Goal: Information Seeking & Learning: Learn about a topic

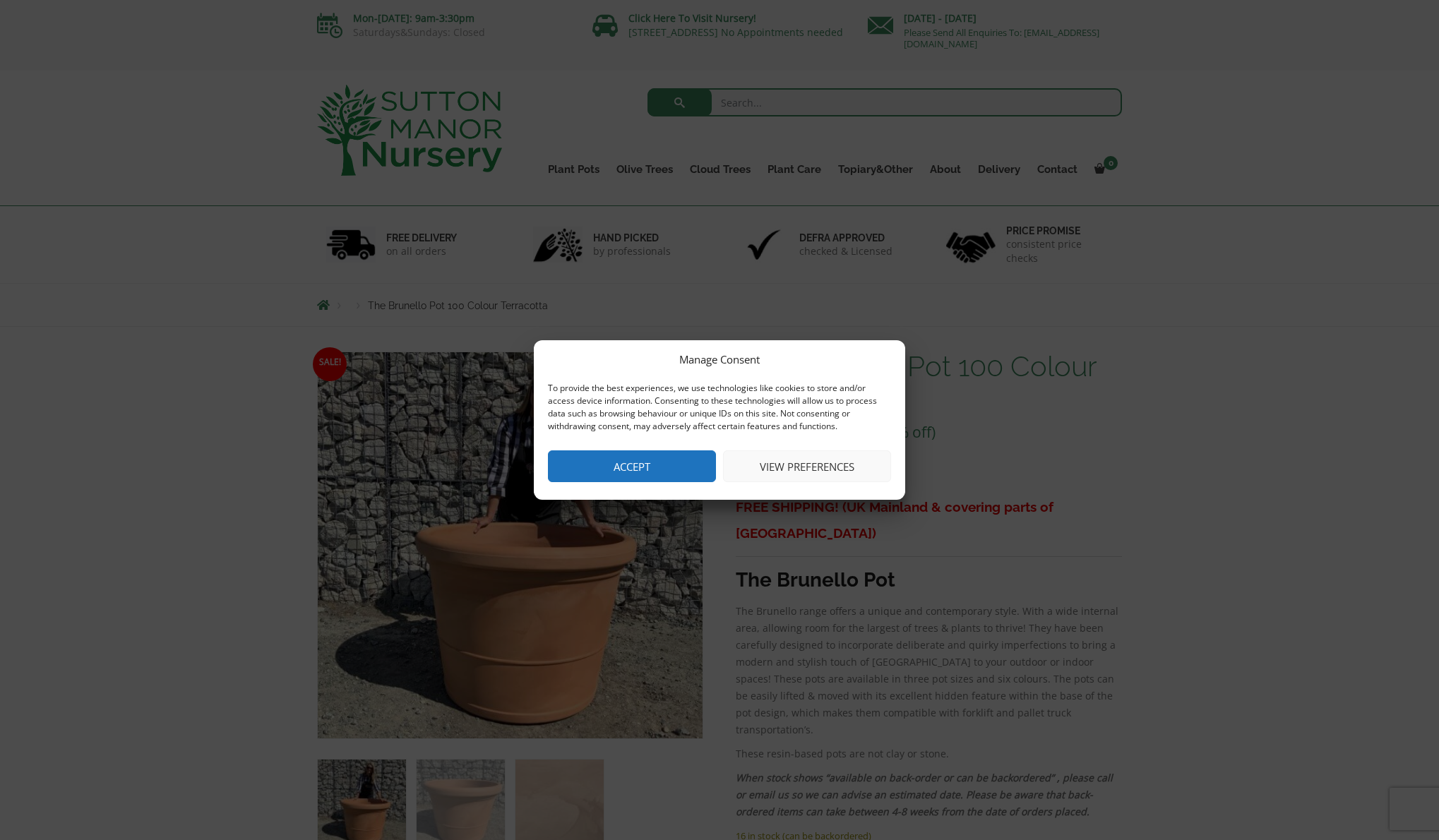
click at [835, 454] on button "View preferences" at bounding box center [807, 465] width 168 height 32
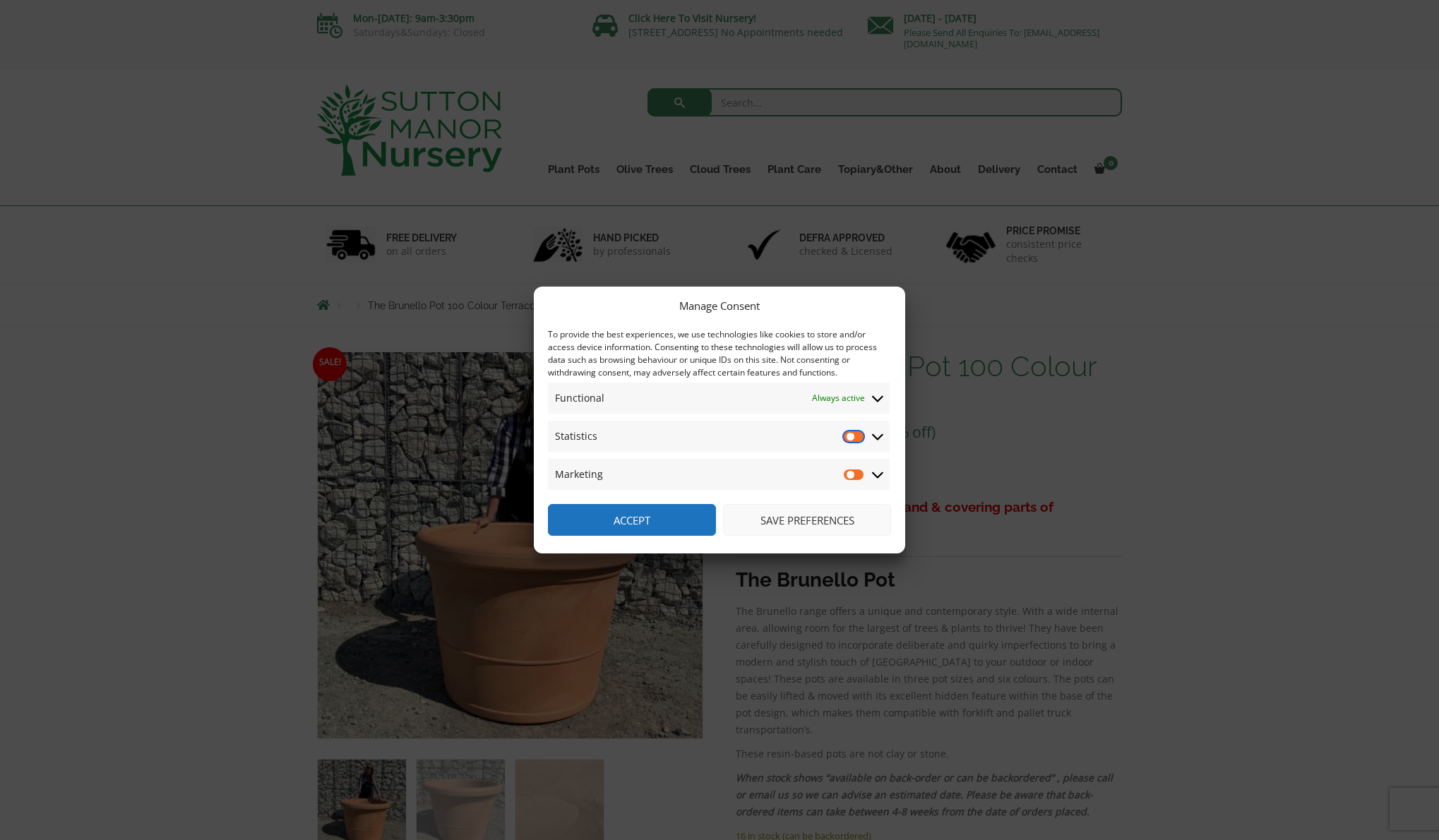
click at [852, 437] on input "Statistics" at bounding box center [854, 436] width 21 height 14
checkbox input "false"
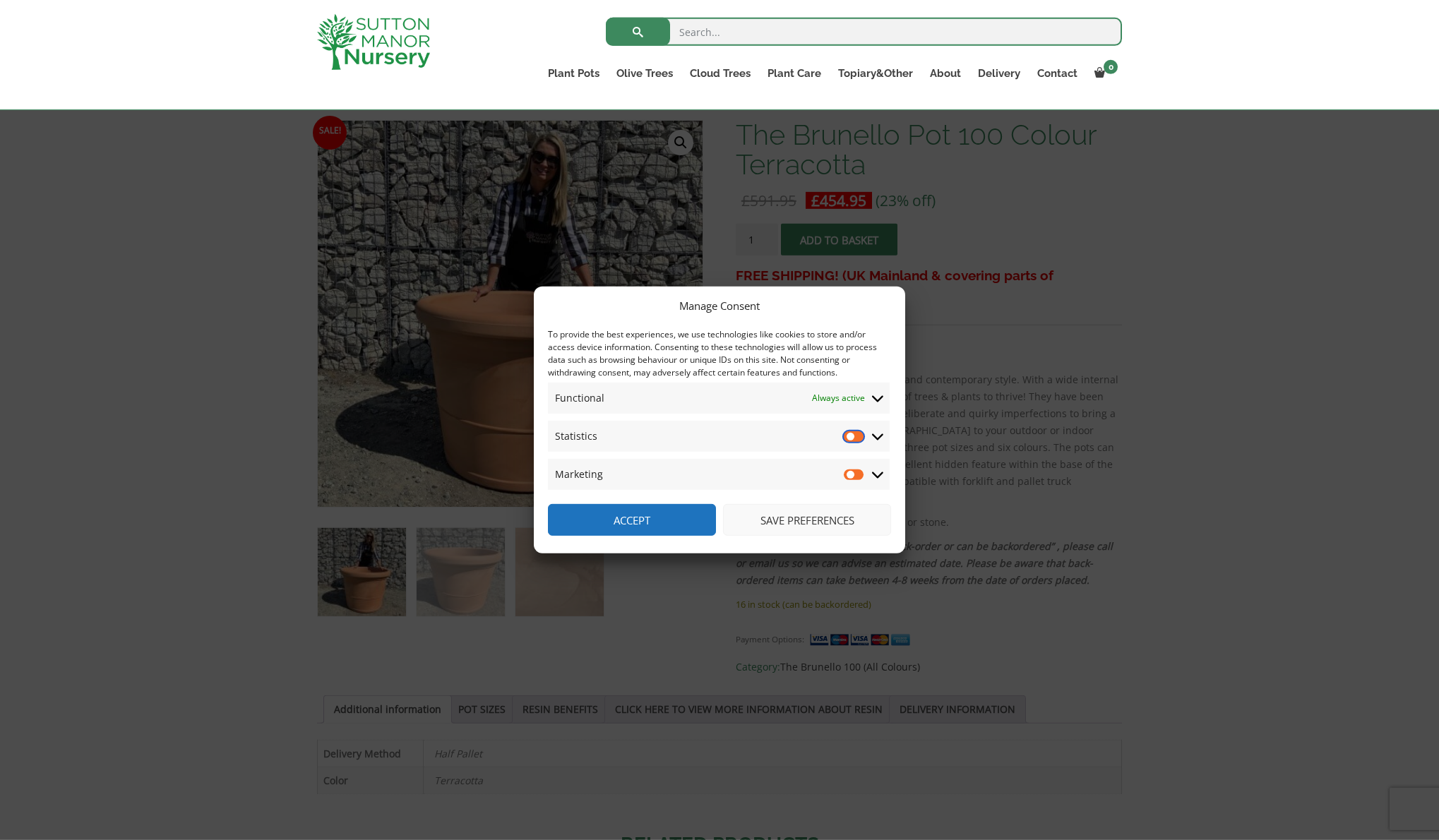
scroll to position [216, 0]
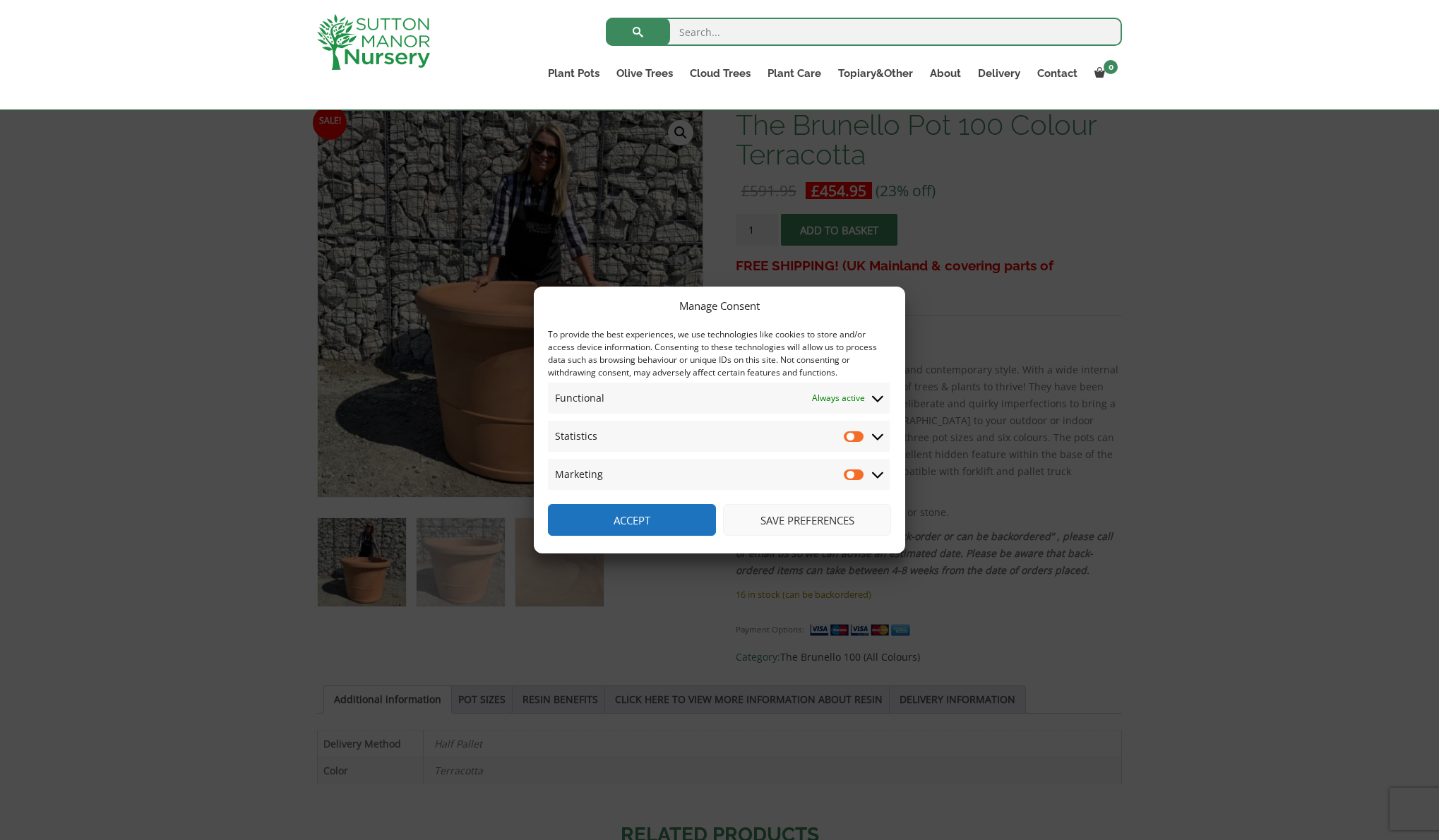
click at [804, 517] on button "Save preferences" at bounding box center [807, 519] width 168 height 32
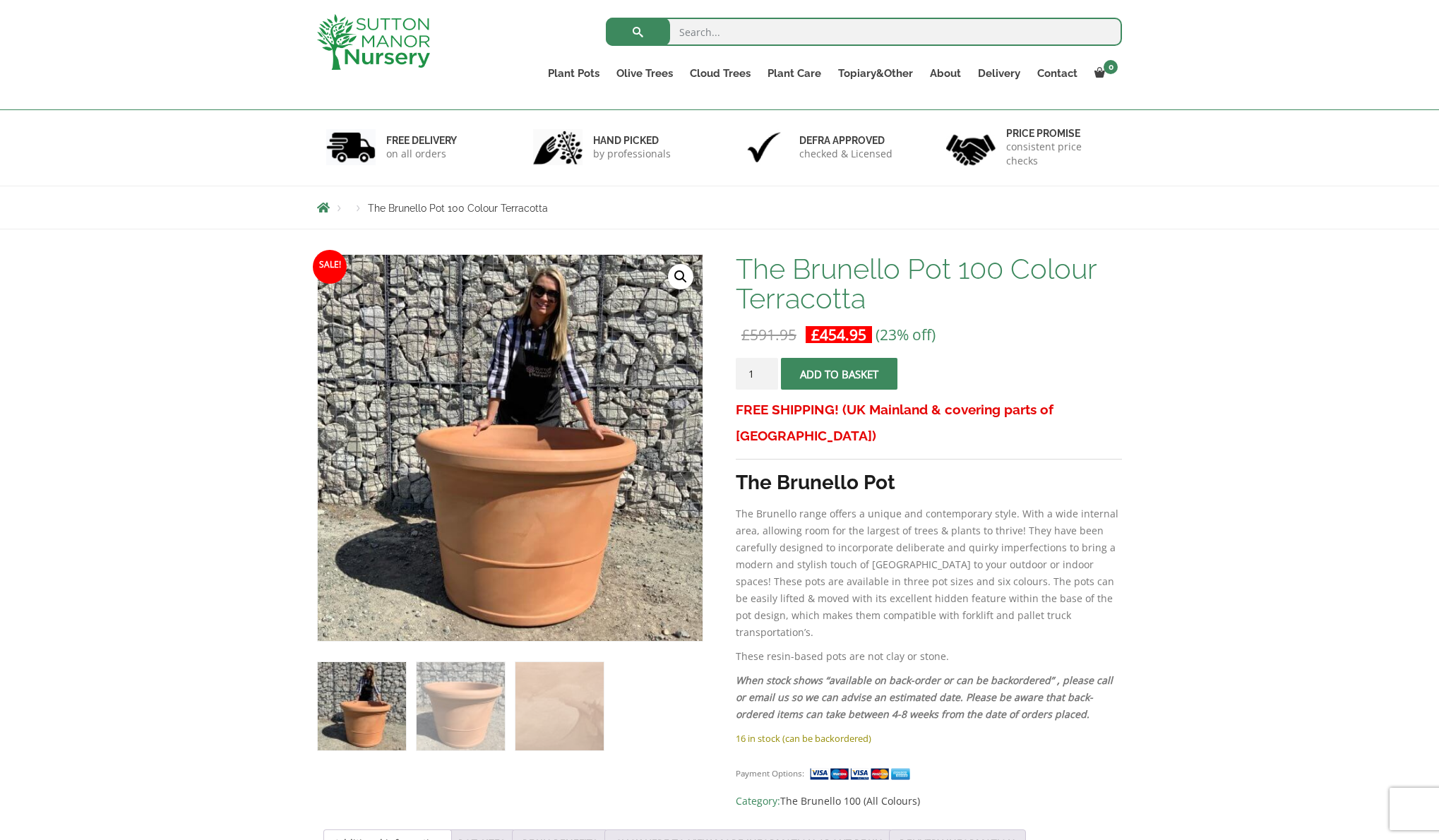
scroll to position [0, 0]
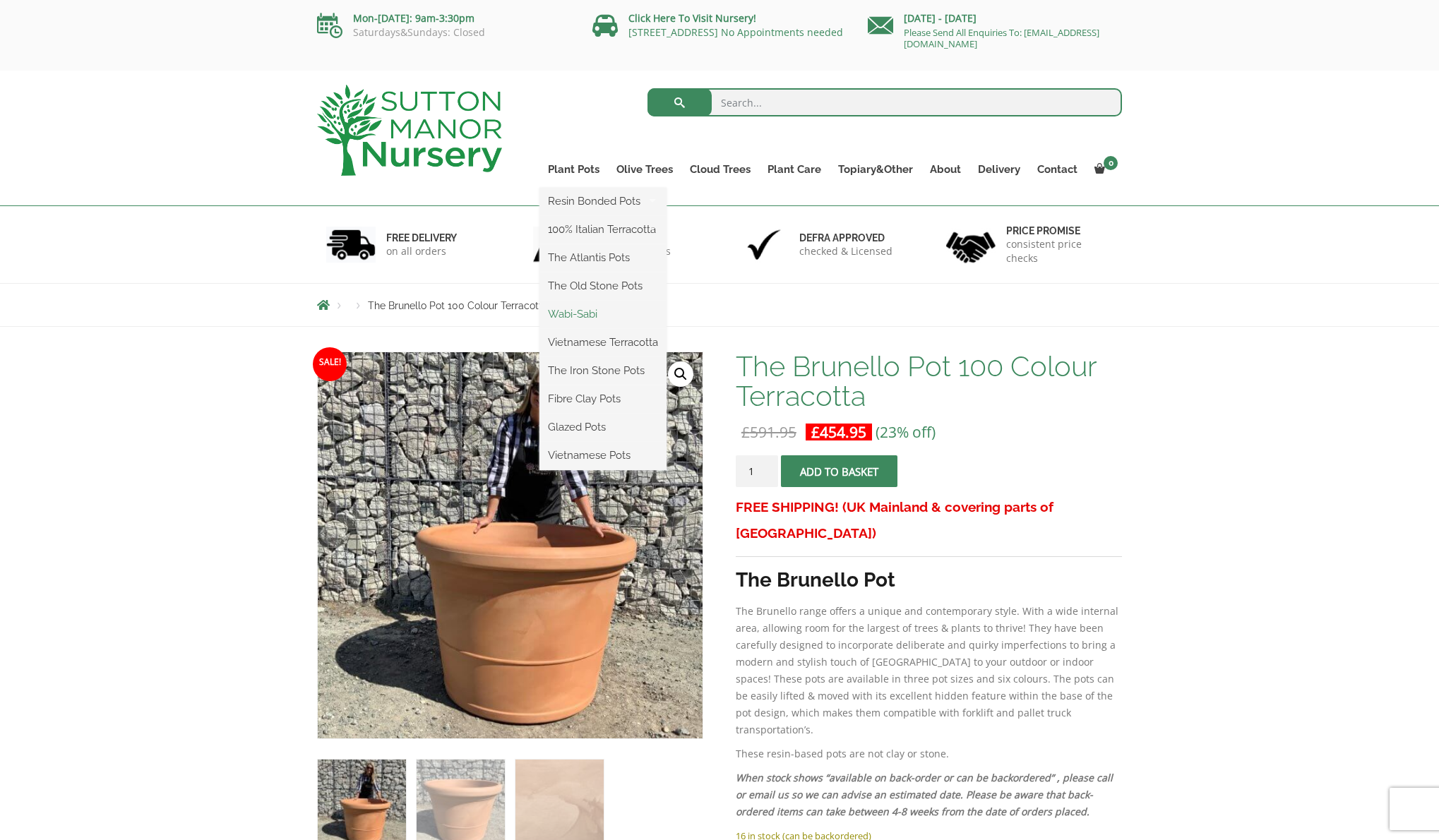
click at [586, 311] on link "Wabi-Sabi" at bounding box center [603, 314] width 127 height 21
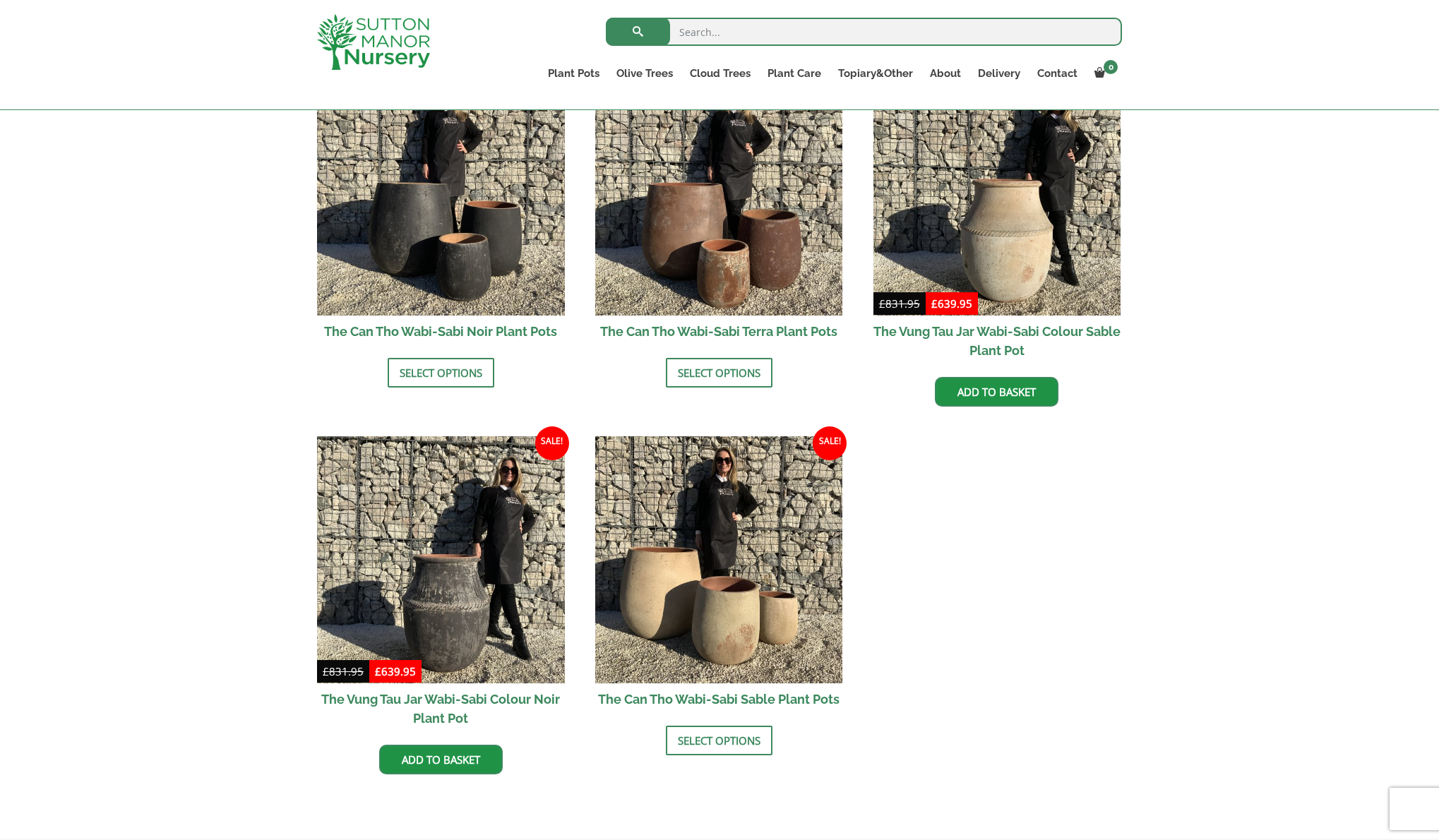
scroll to position [1512, 0]
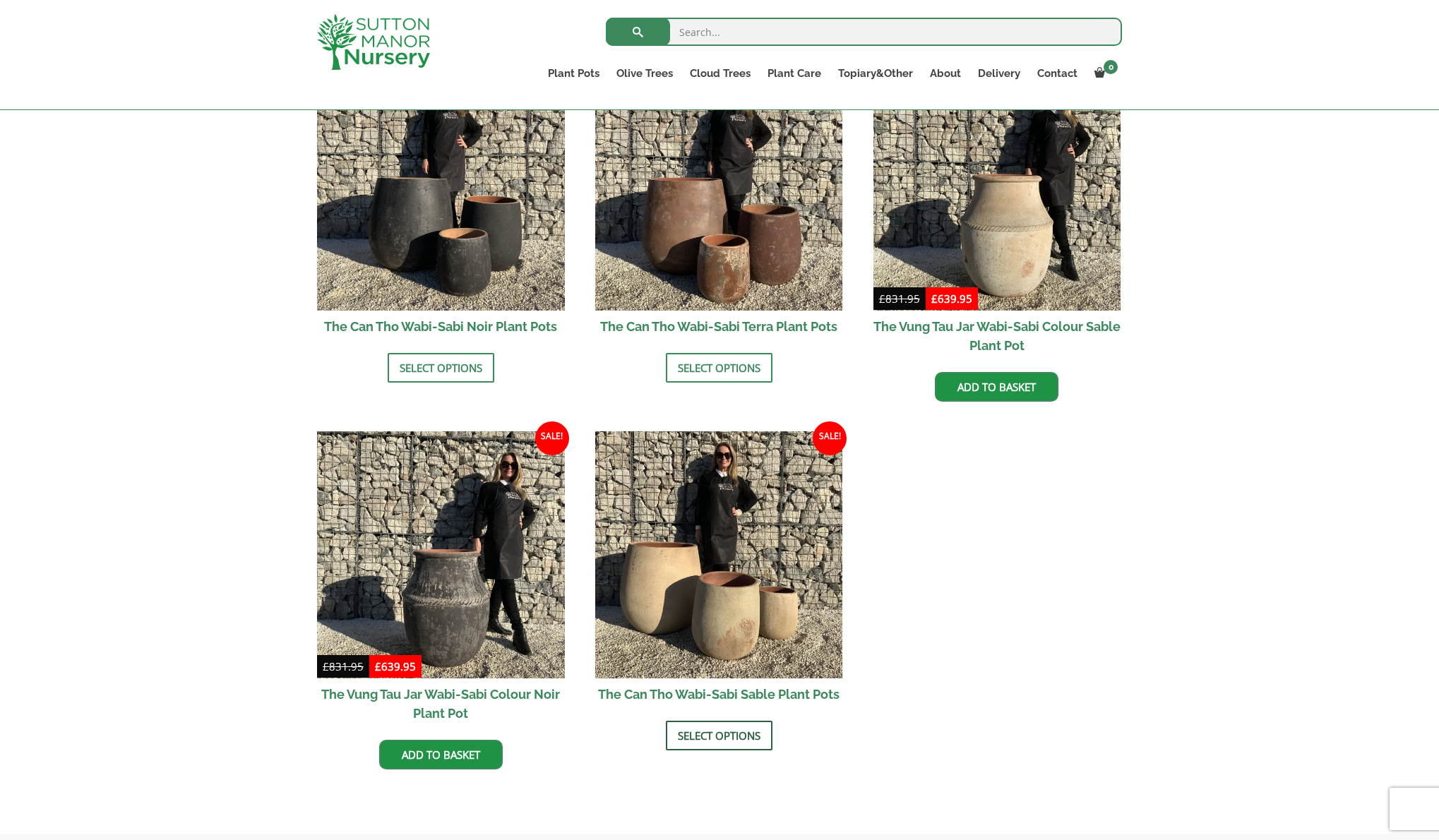
click at [733, 741] on link "Select options" at bounding box center [720, 735] width 106 height 30
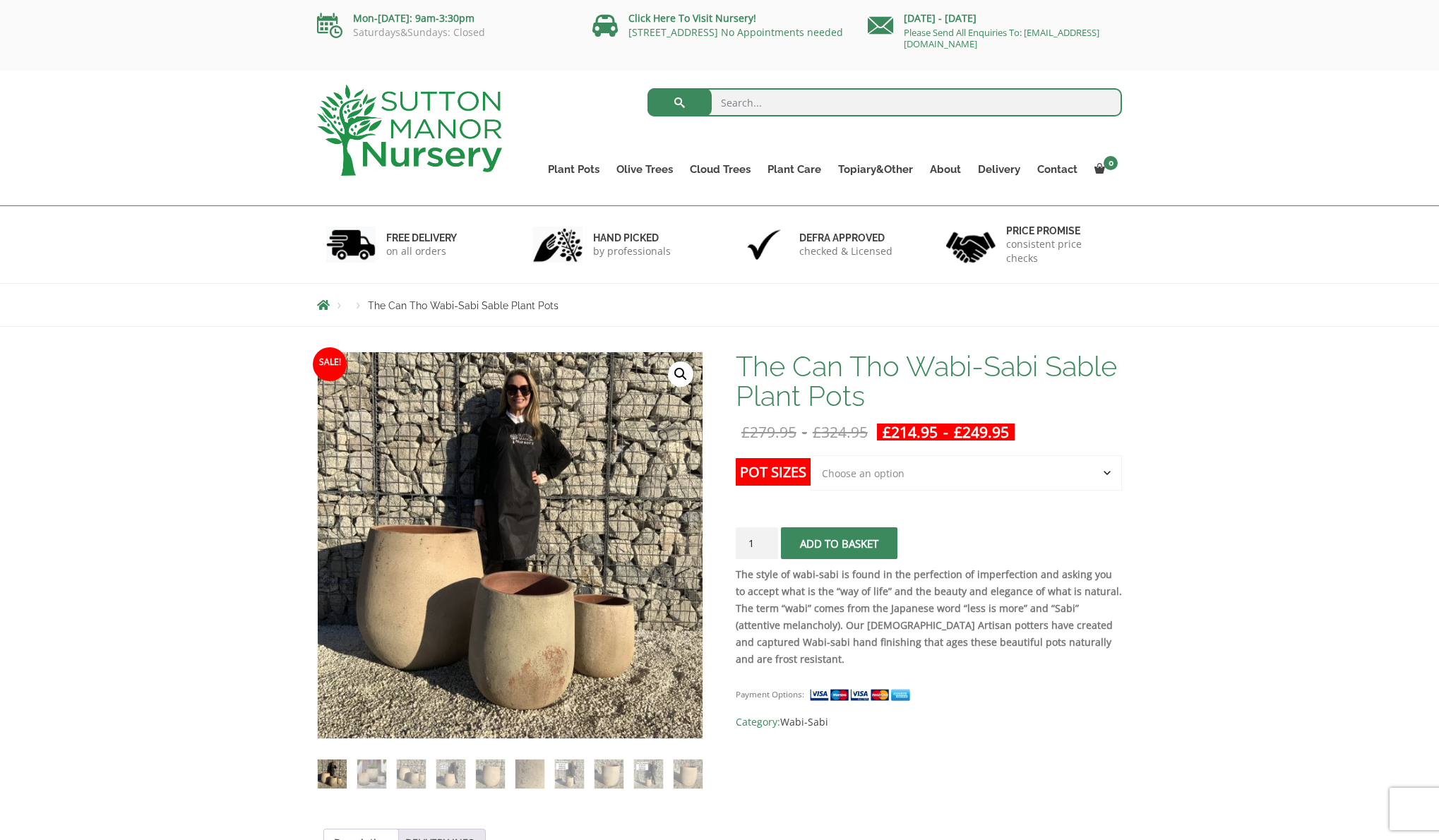
click at [810, 455] on select "Choose an option Click here to buy the 3rd to Largest Pot In The Picture Click …" at bounding box center [966, 472] width 311 height 35
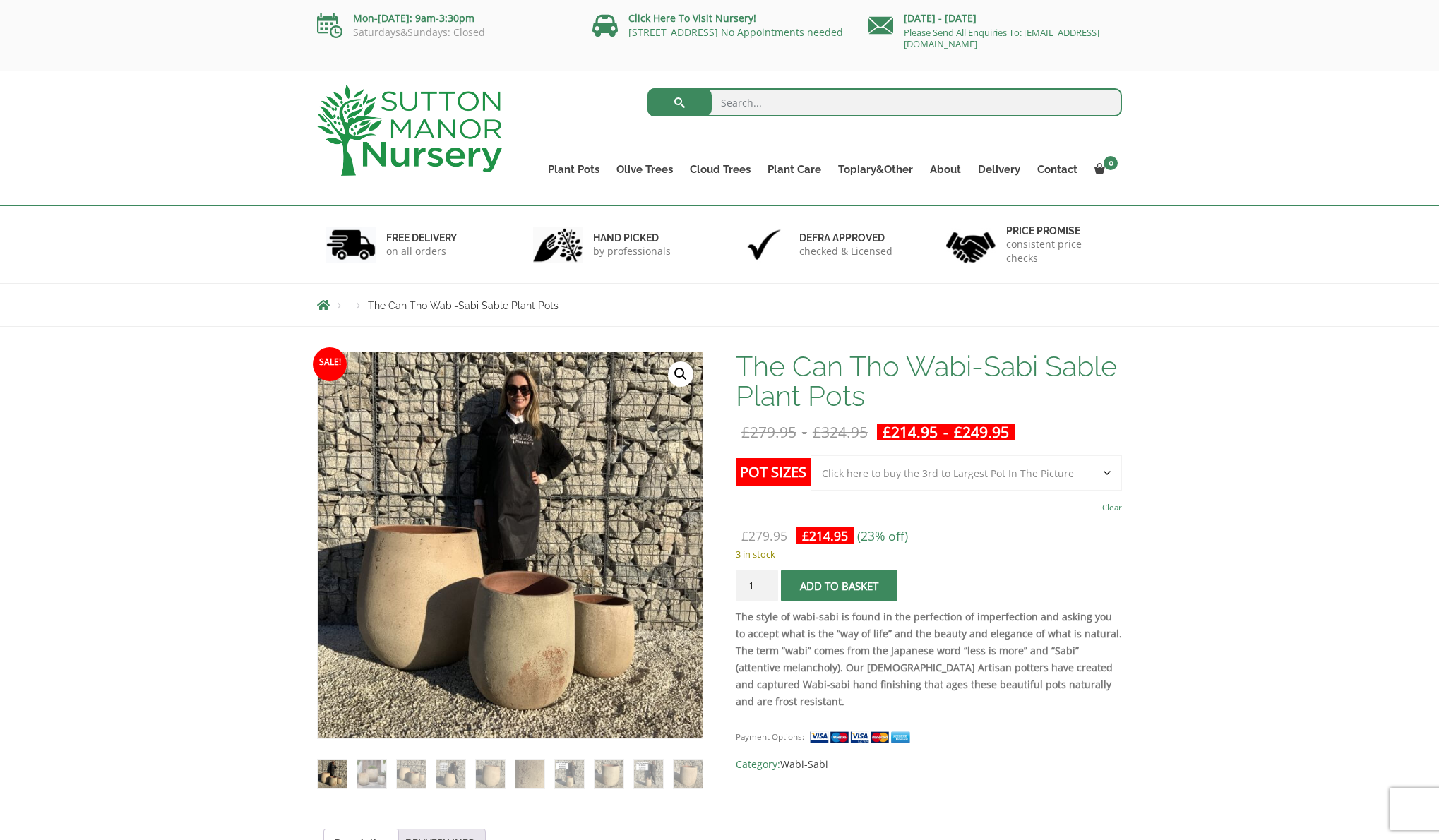
click at [810, 455] on select "Choose an option Click here to buy the 3rd to Largest Pot In The Picture Click …" at bounding box center [966, 472] width 311 height 35
select select "Click here to buy the 3rd to Largest Pot In The Picture"
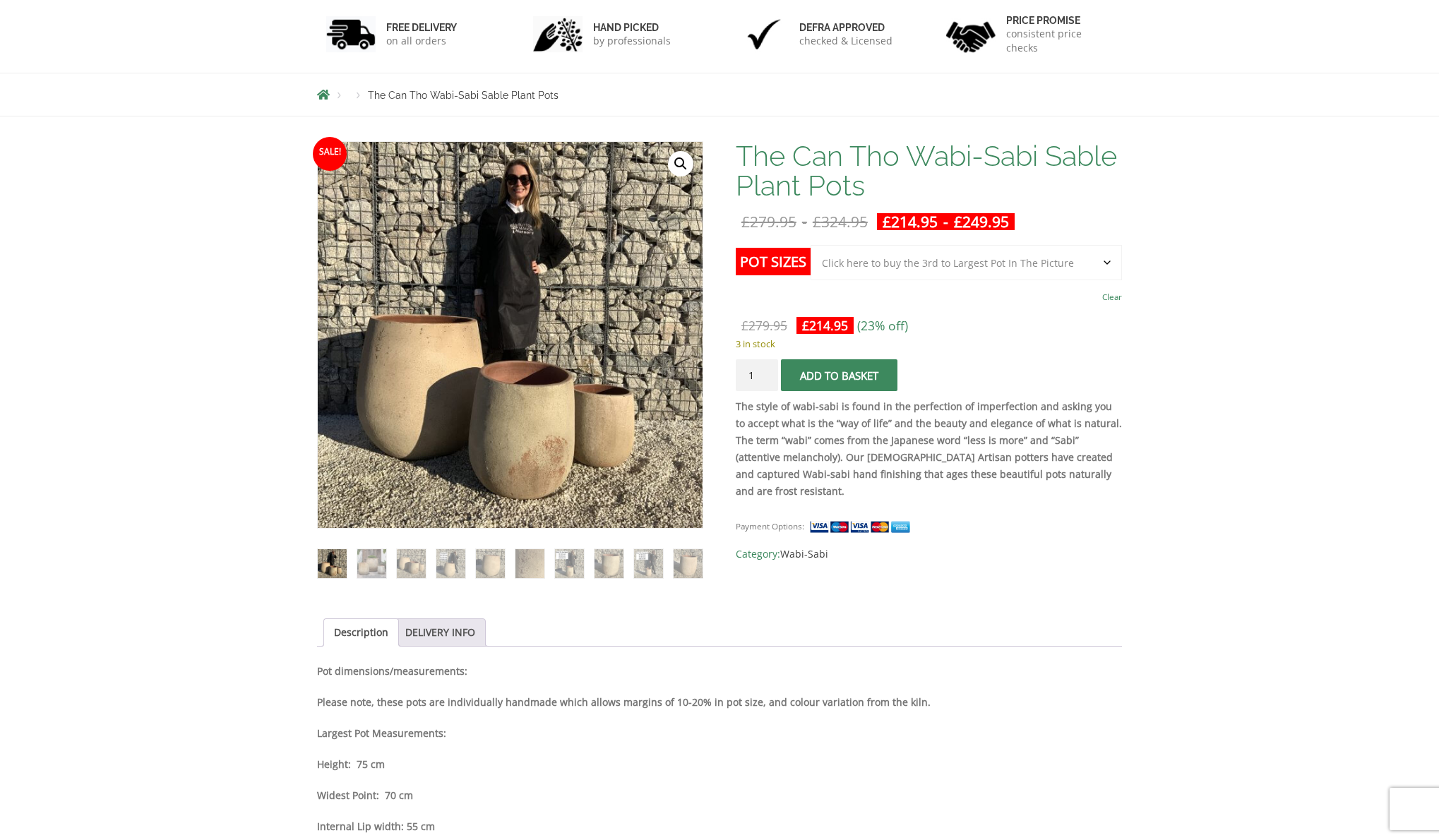
scroll to position [288, 0]
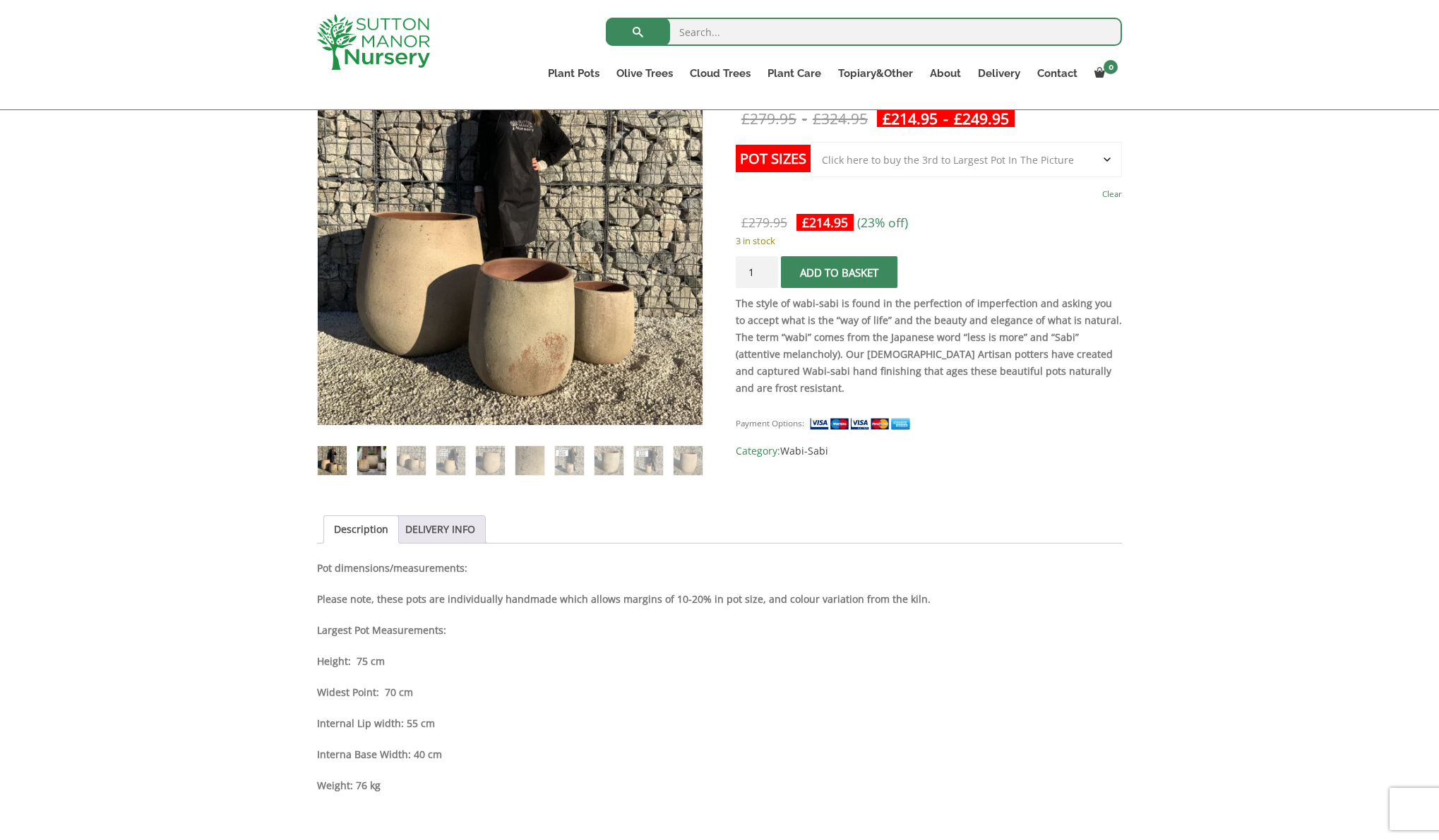
click at [364, 463] on img at bounding box center [372, 460] width 29 height 29
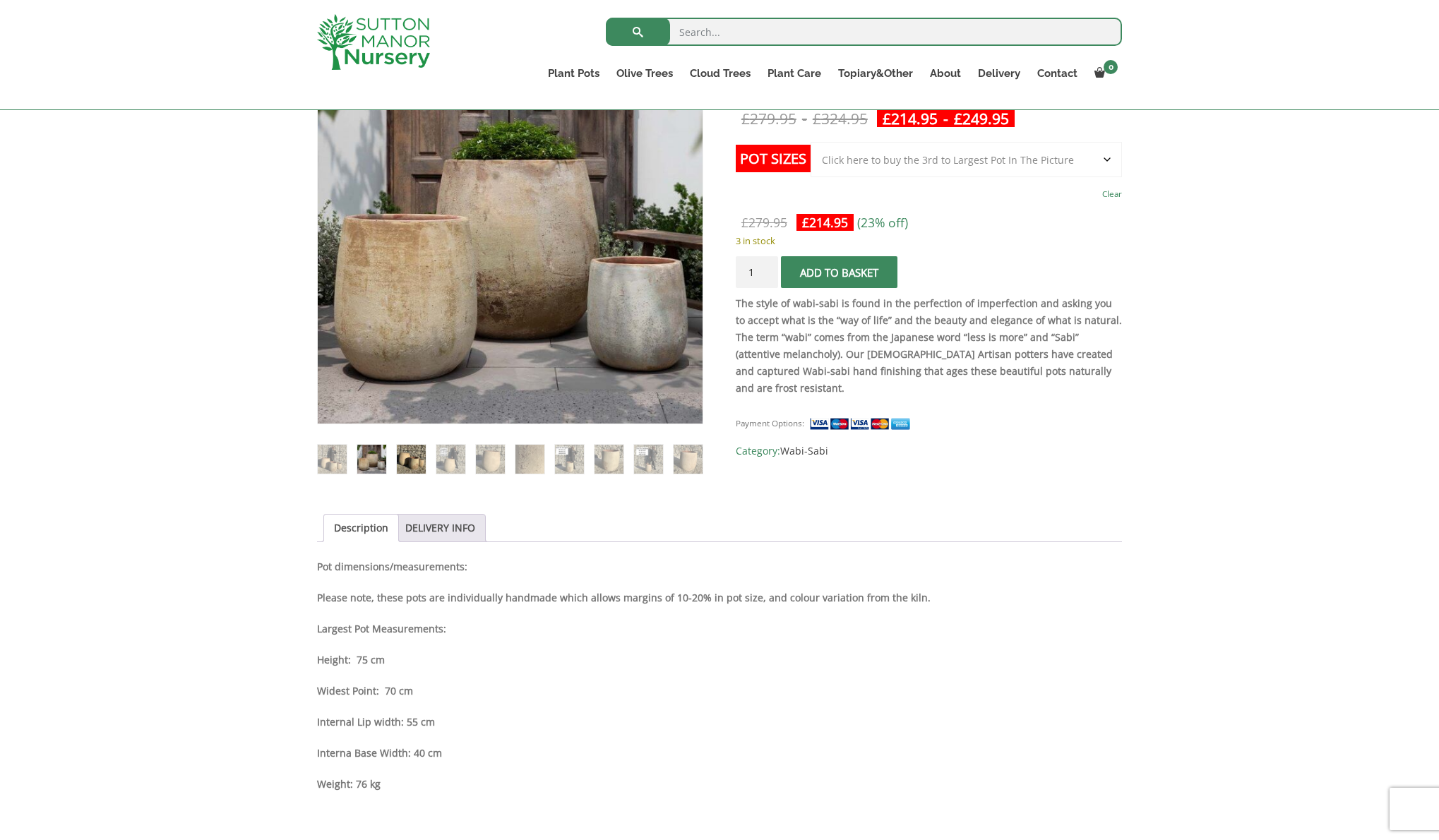
click at [404, 460] on img at bounding box center [412, 459] width 29 height 29
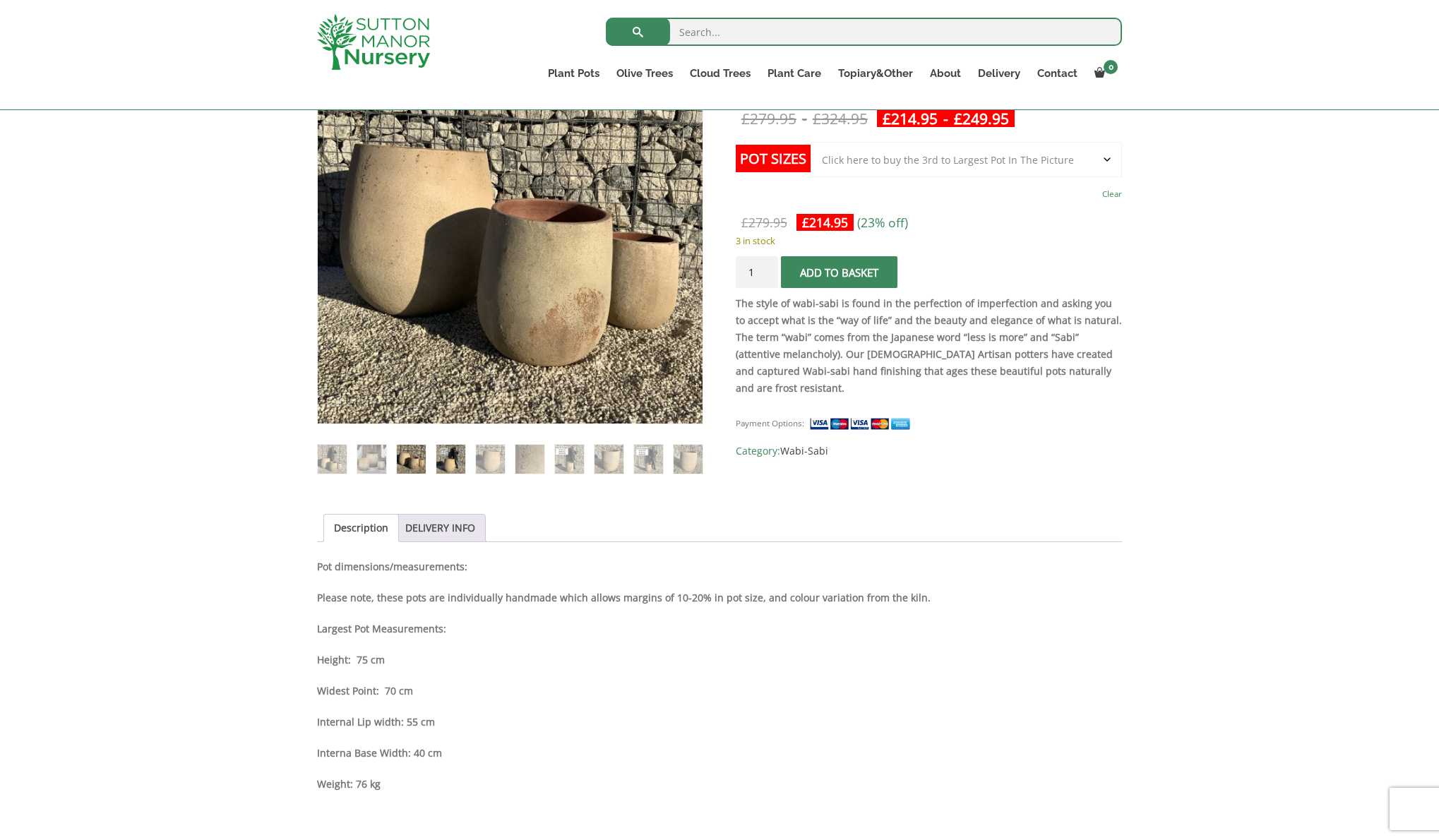
click at [448, 458] on img at bounding box center [451, 459] width 29 height 29
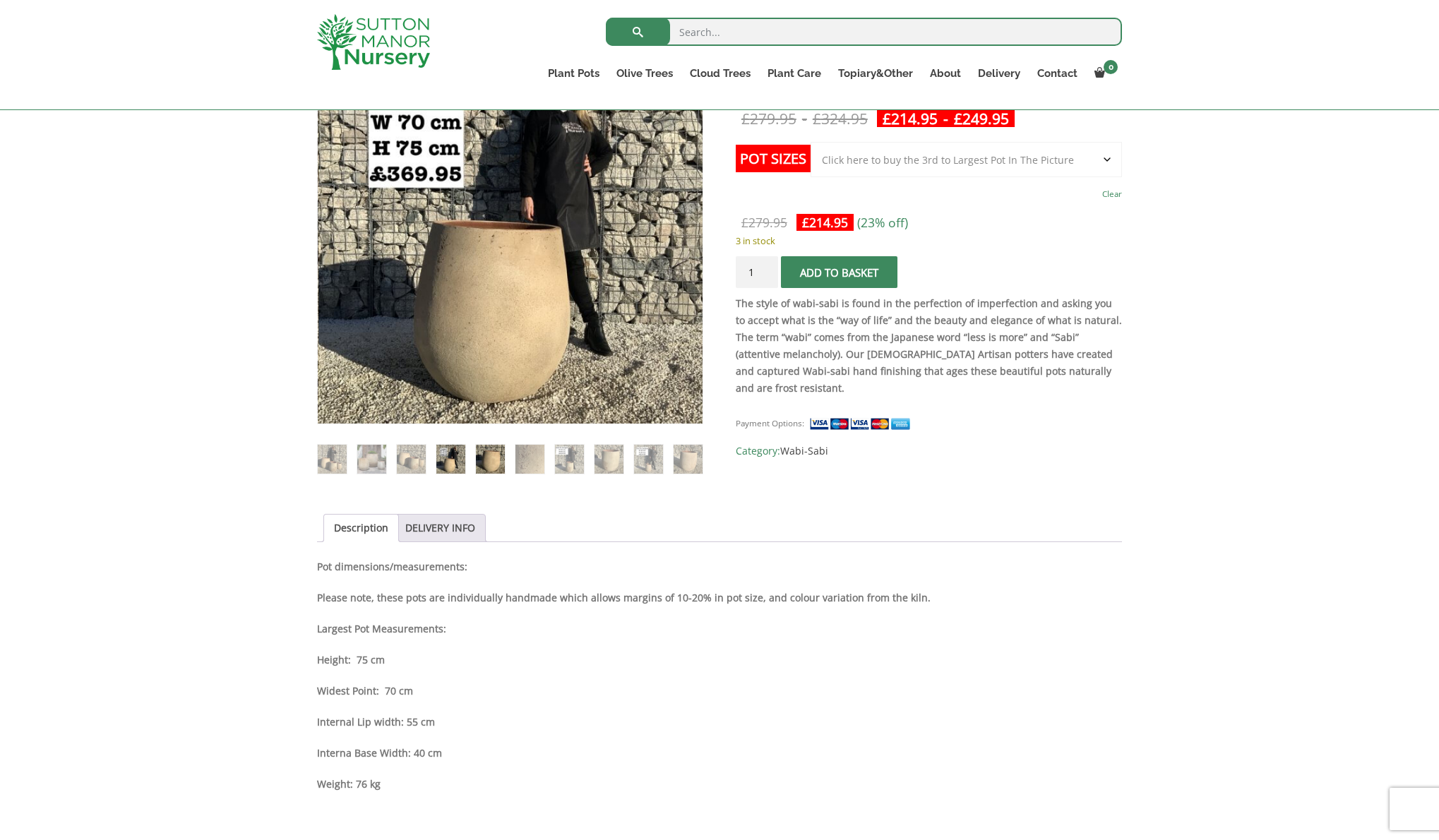
click at [479, 456] on img at bounding box center [491, 459] width 29 height 29
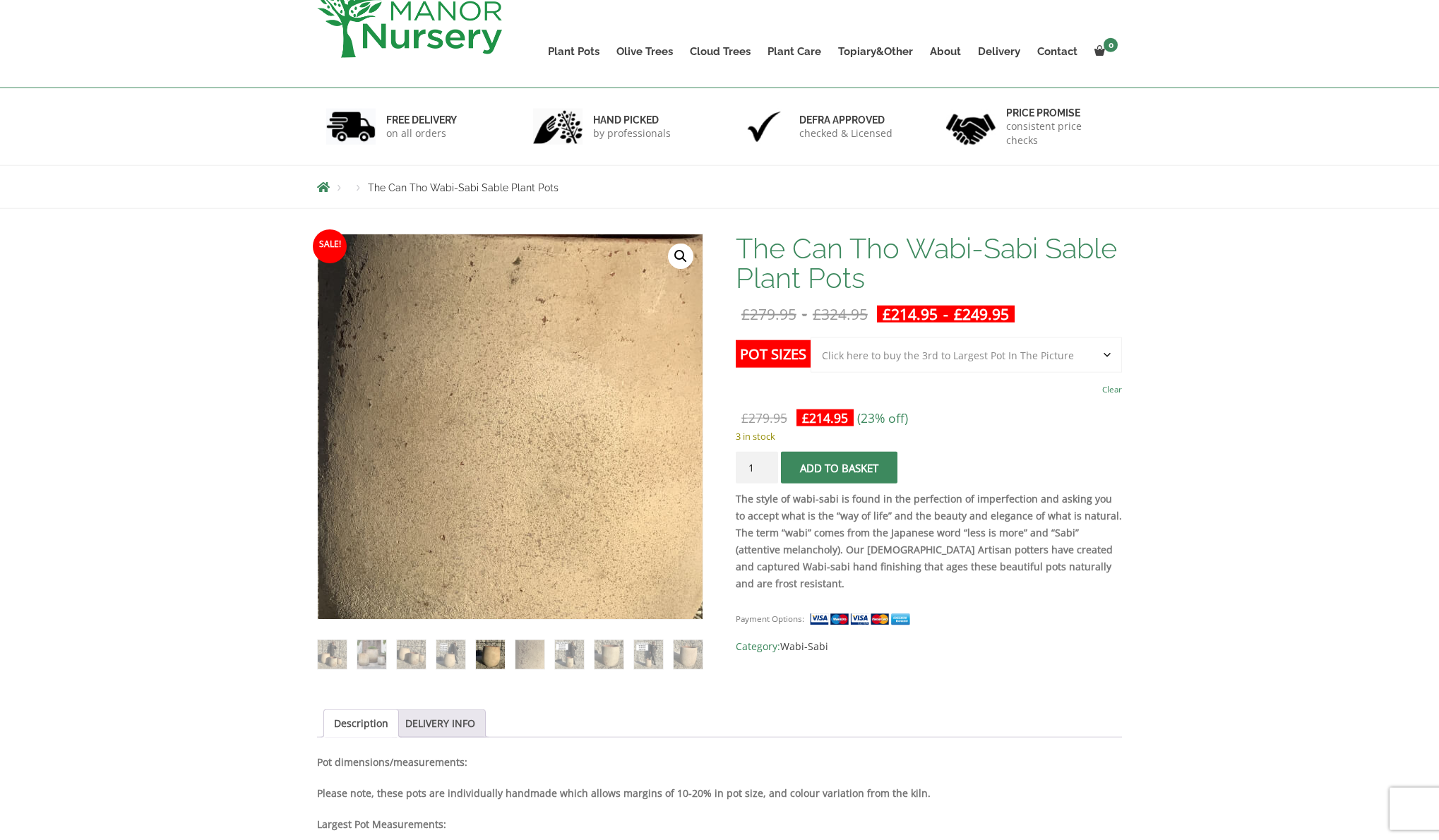
scroll to position [144, 0]
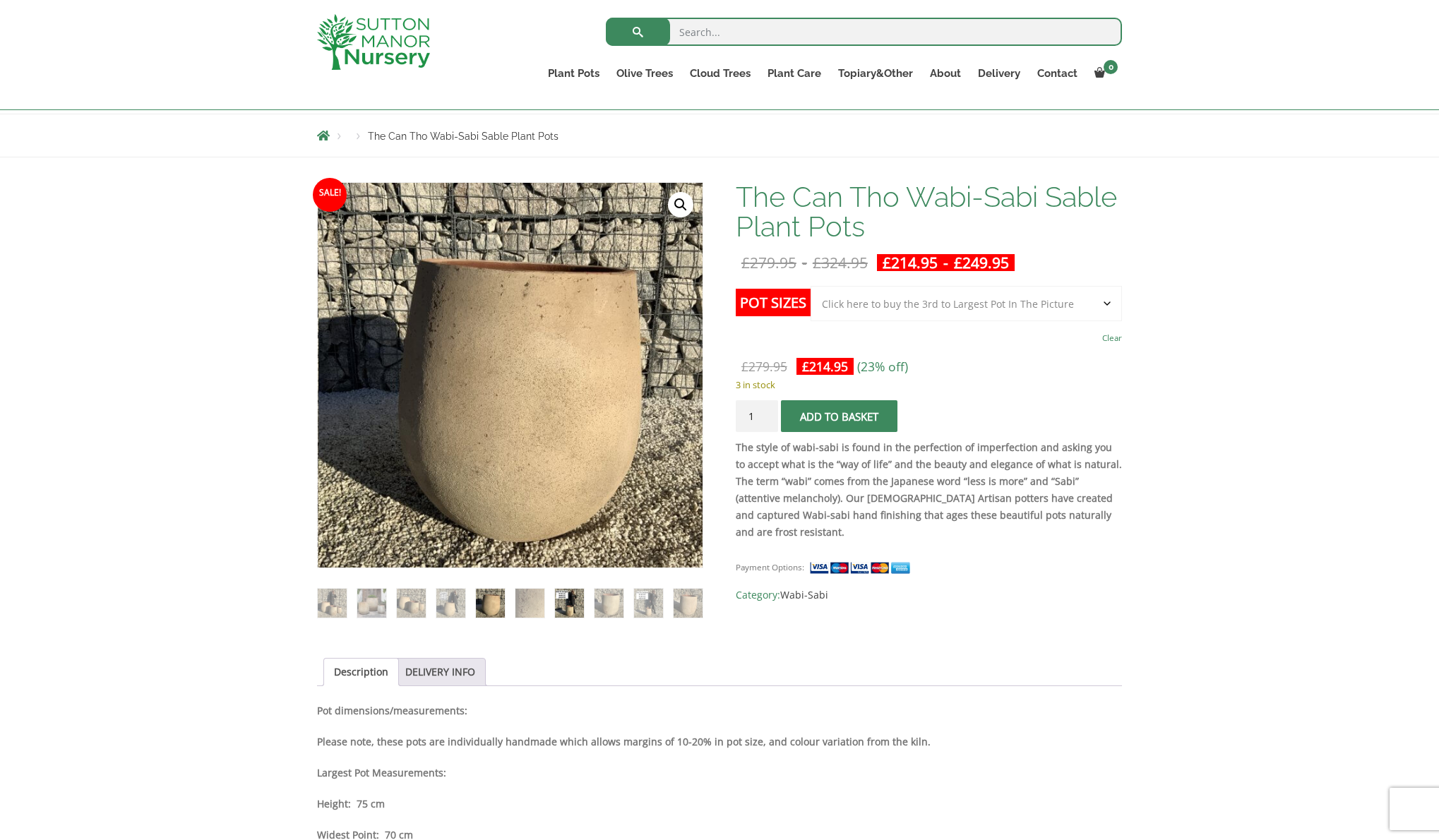
click at [568, 602] on img at bounding box center [569, 603] width 29 height 29
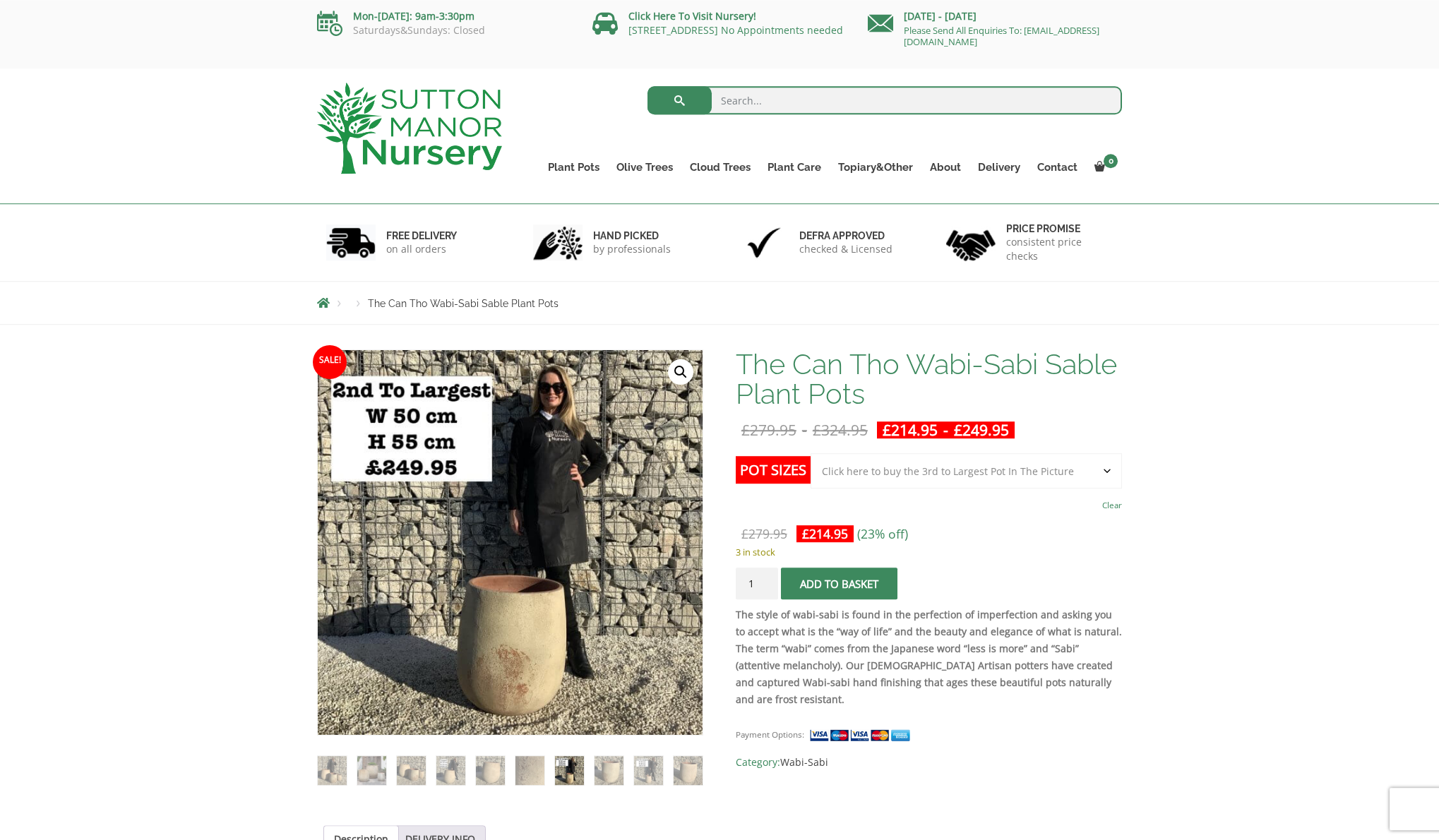
scroll to position [0, 0]
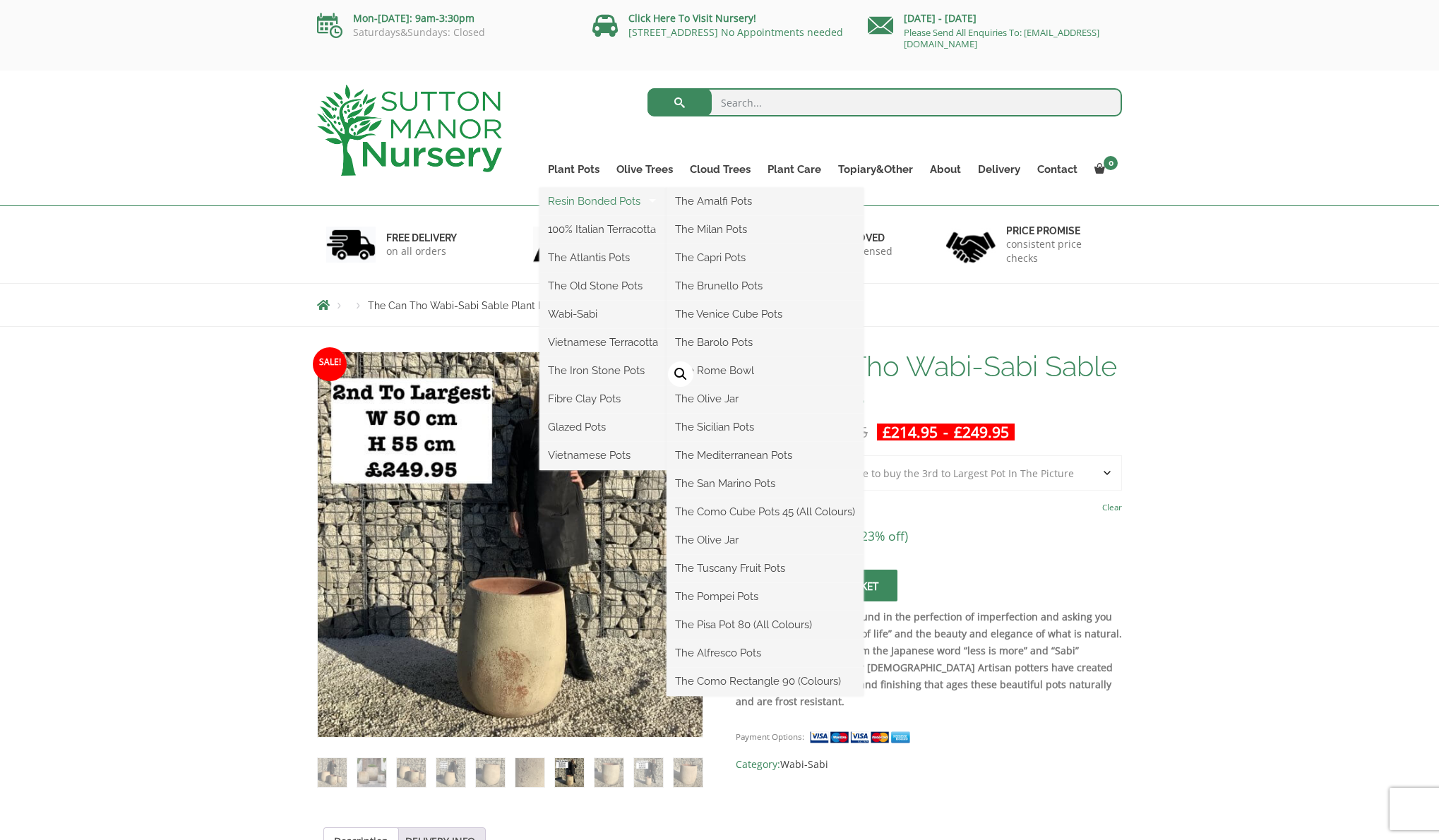
click at [589, 198] on link "Resin Bonded Pots" at bounding box center [603, 201] width 127 height 21
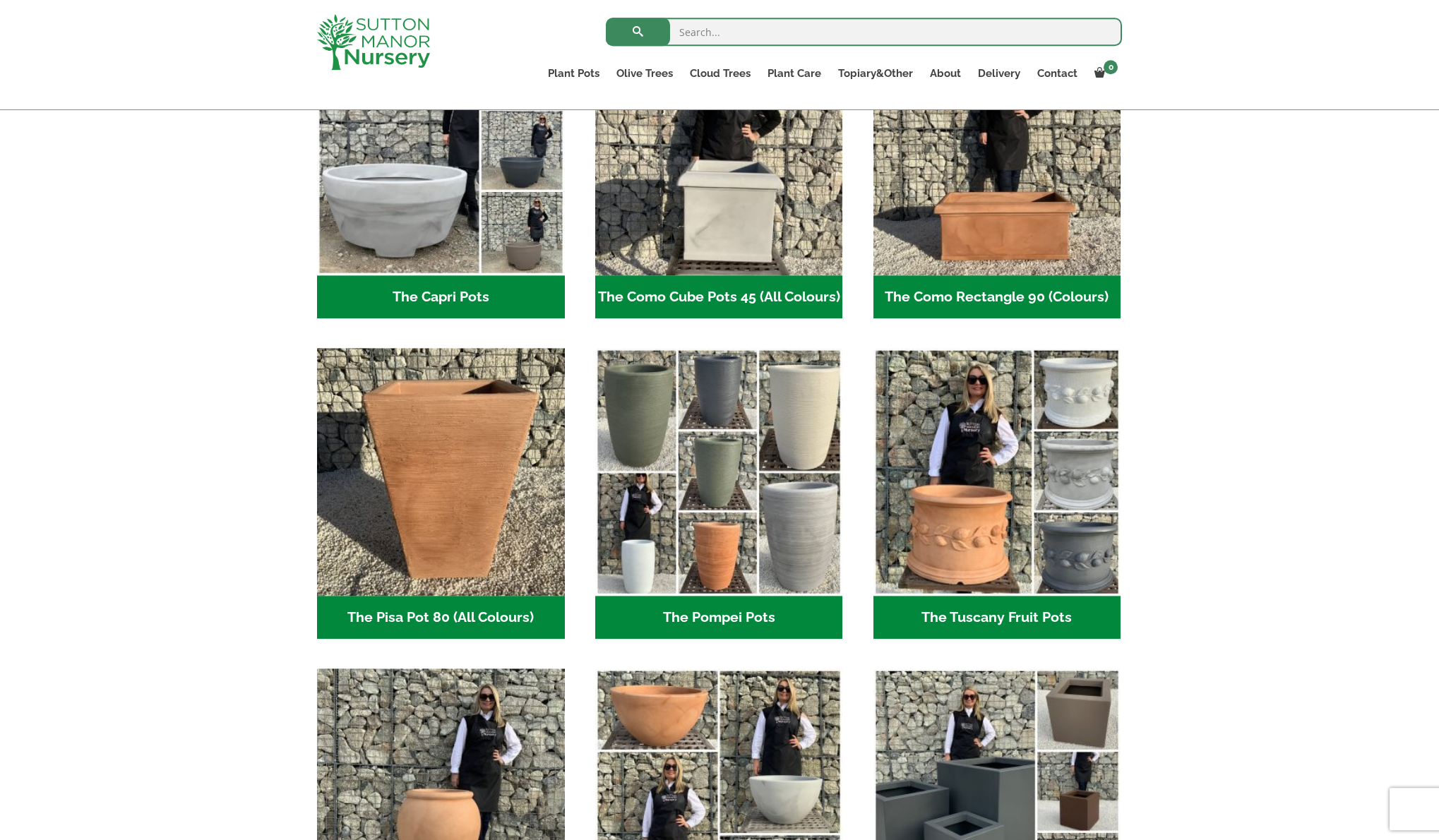
scroll to position [792, 0]
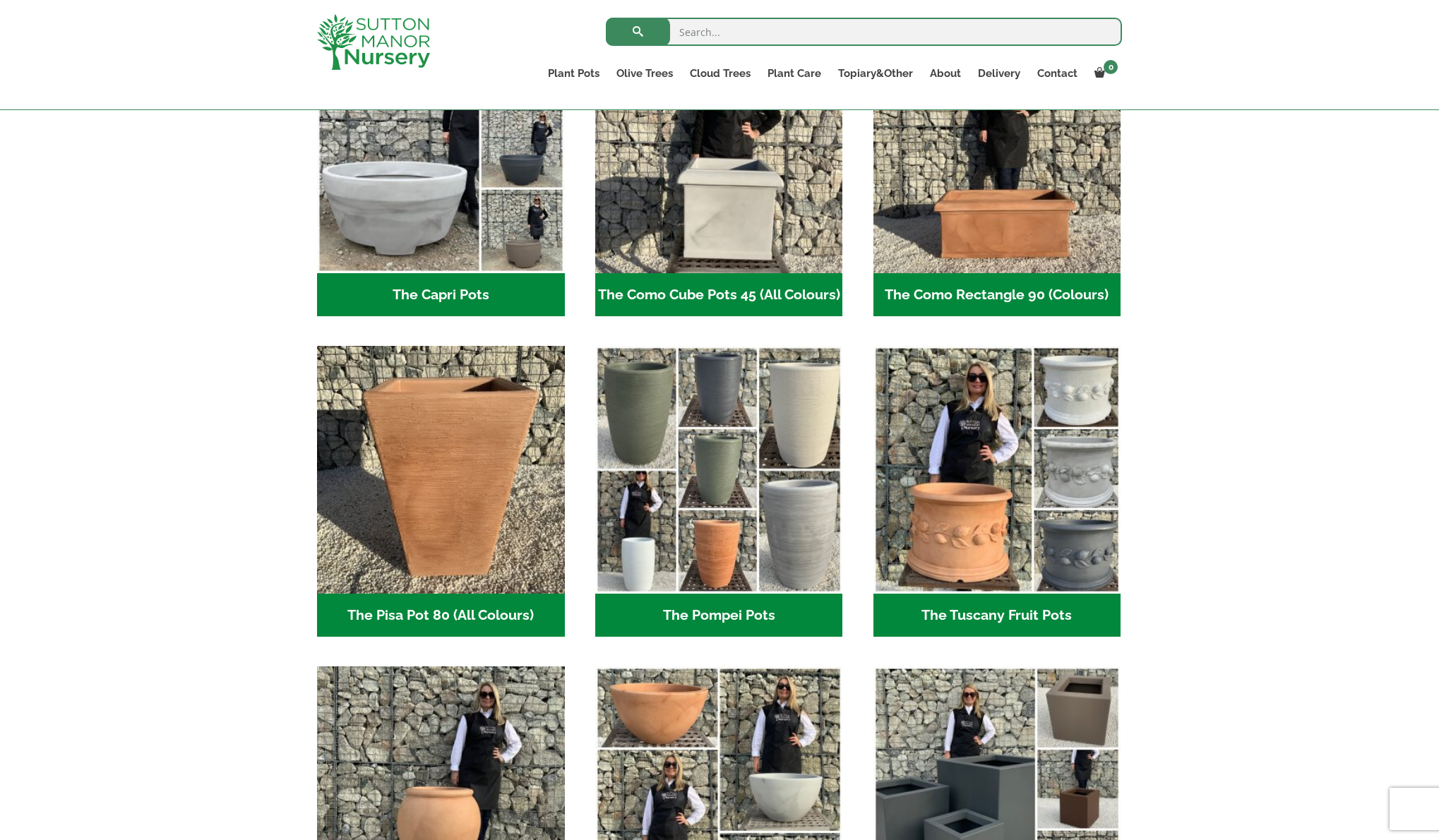
click at [974, 615] on h2 "The Tuscany Fruit Pots (5)" at bounding box center [997, 615] width 248 height 44
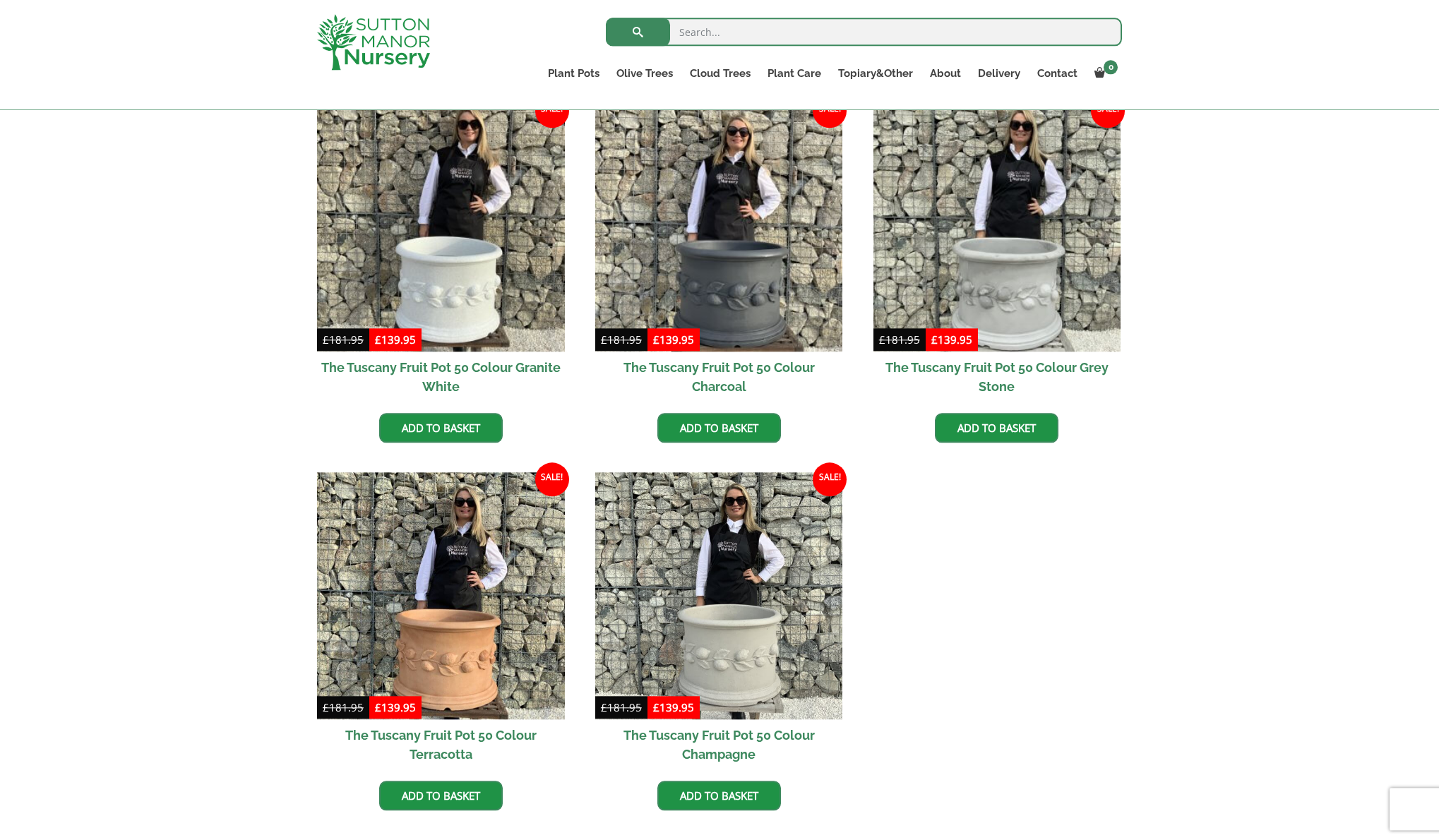
scroll to position [432, 0]
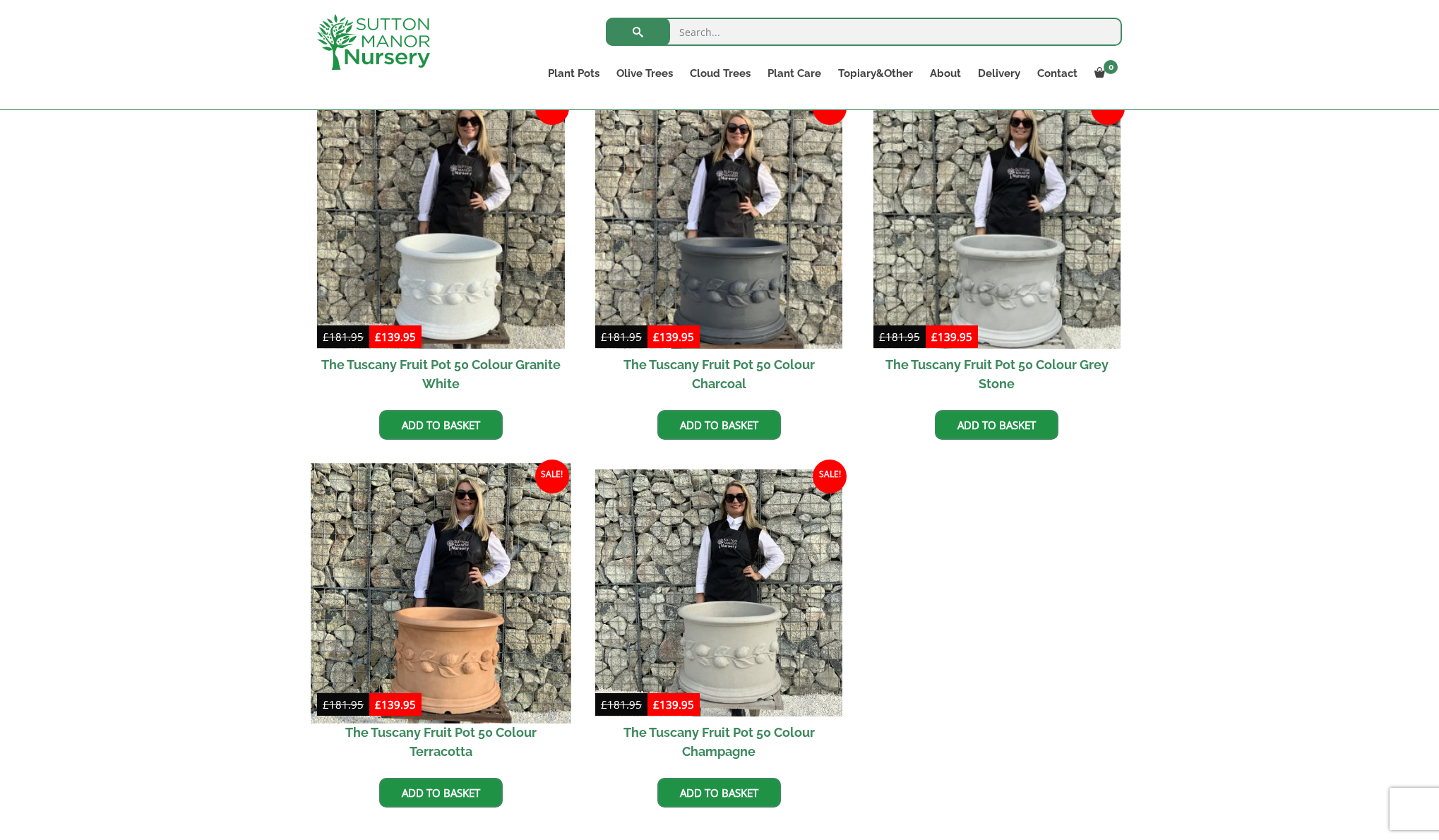
click at [475, 603] on img at bounding box center [440, 592] width 260 height 260
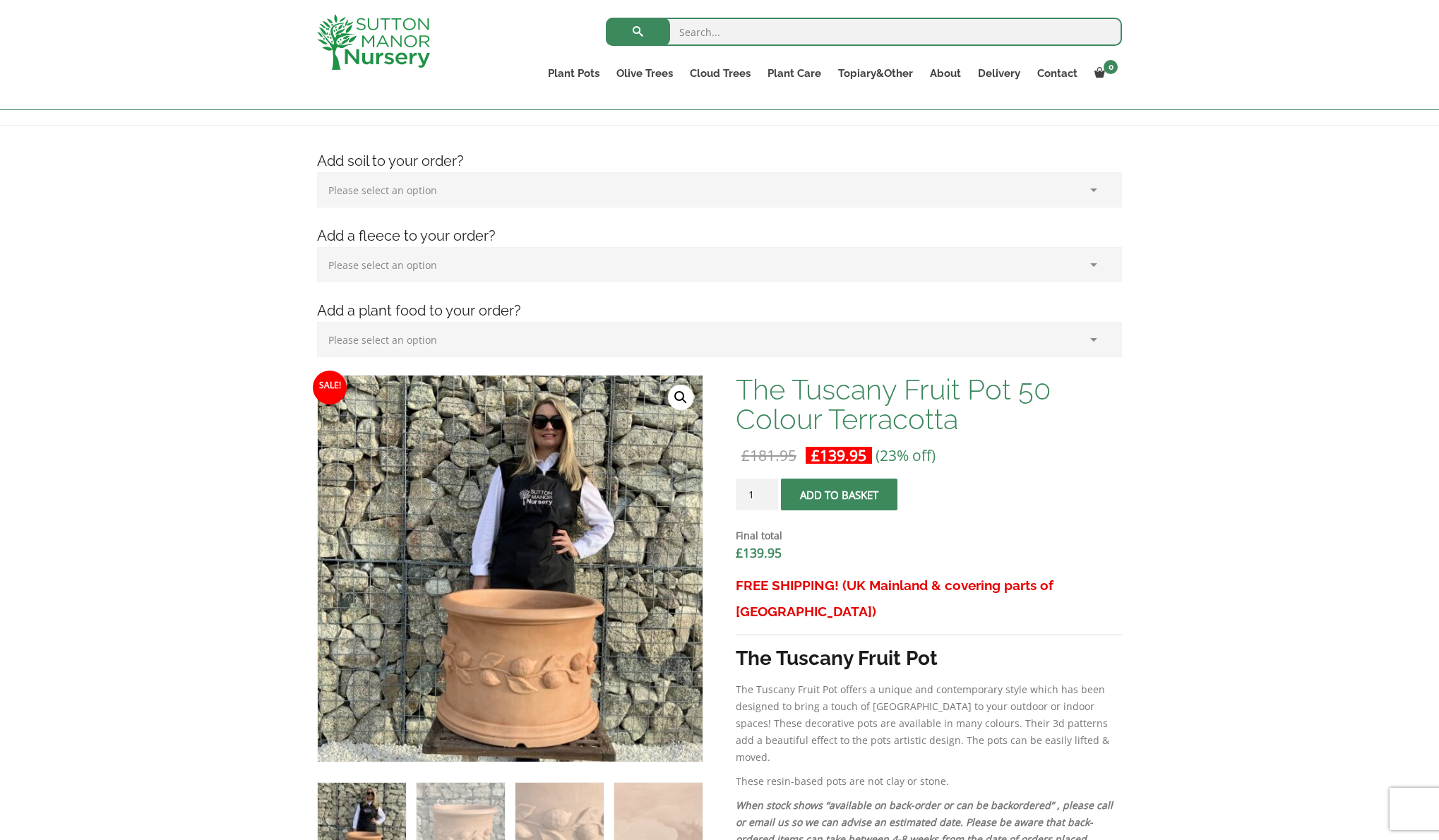
scroll to position [288, 0]
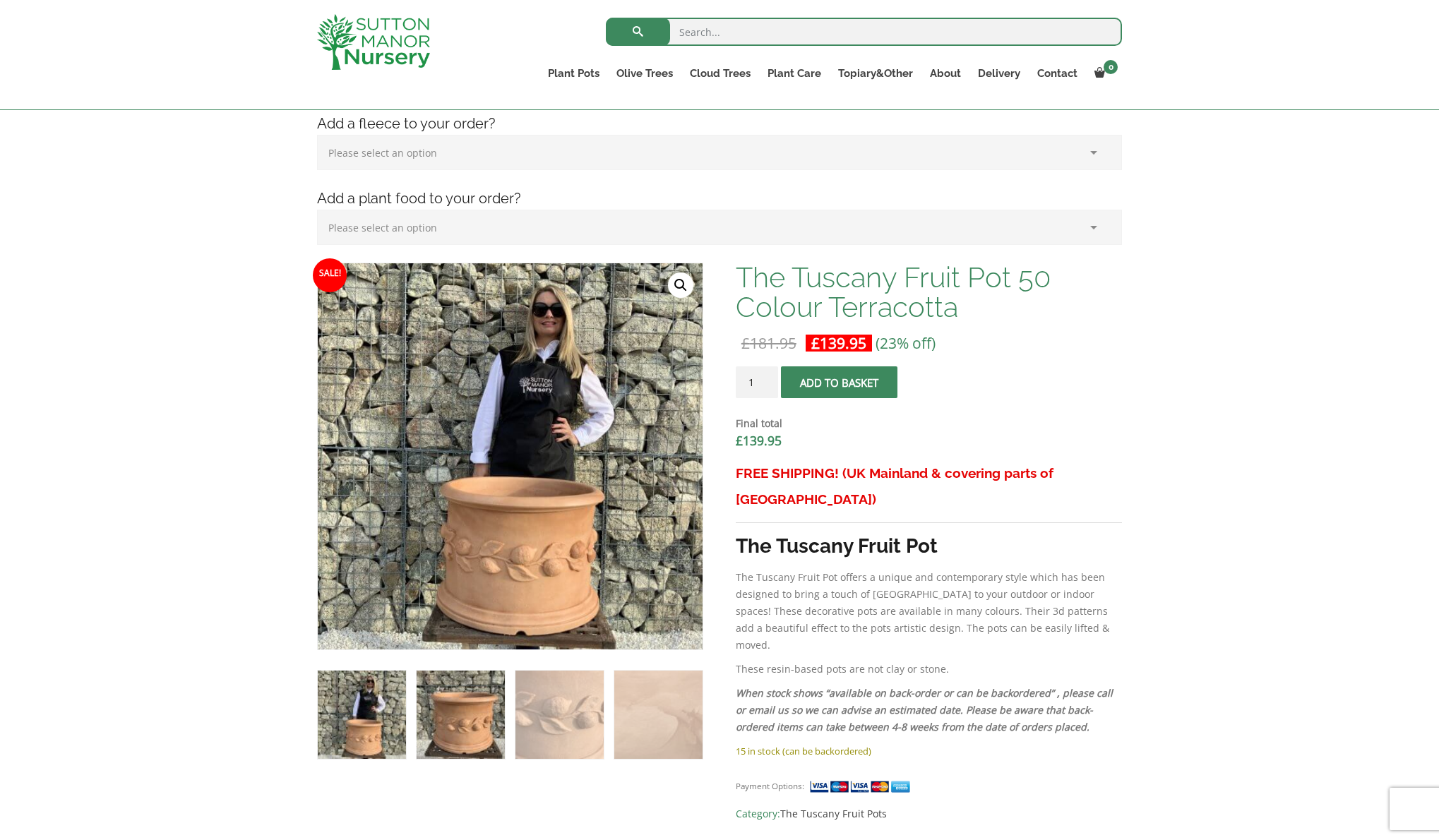
click at [458, 719] on img at bounding box center [461, 714] width 88 height 88
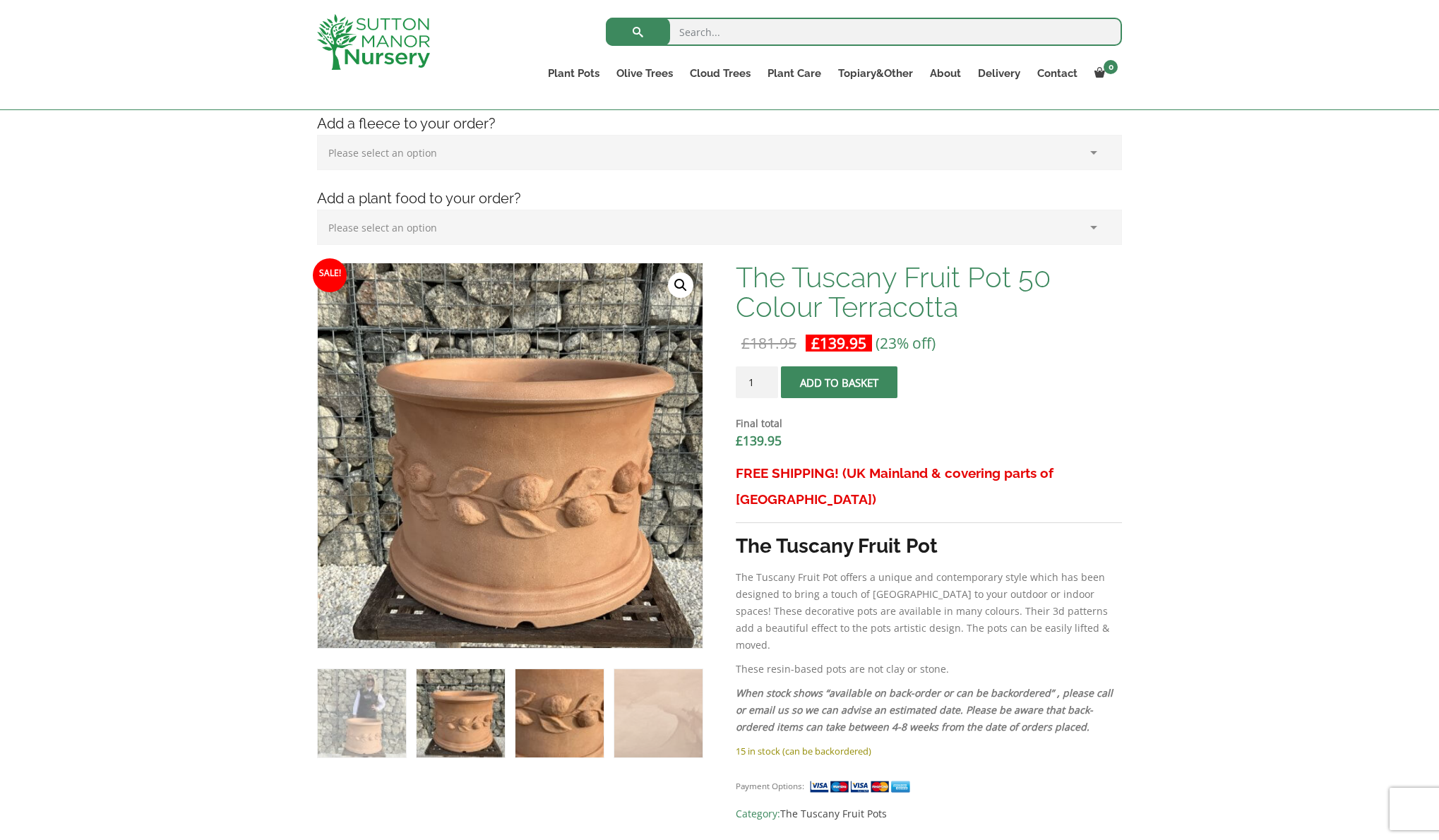
click at [553, 720] on img at bounding box center [559, 713] width 88 height 88
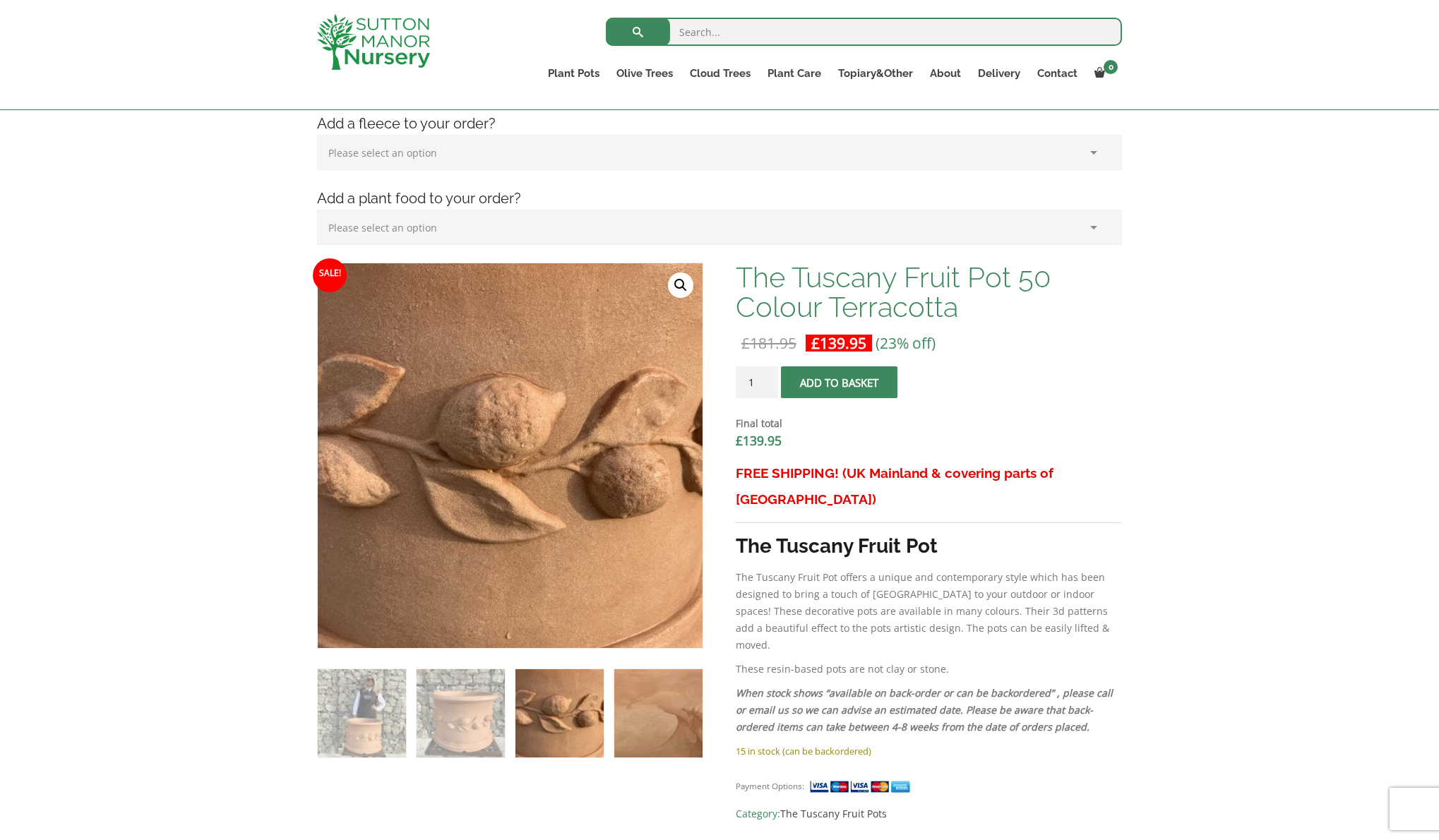
click at [662, 704] on img at bounding box center [658, 713] width 88 height 88
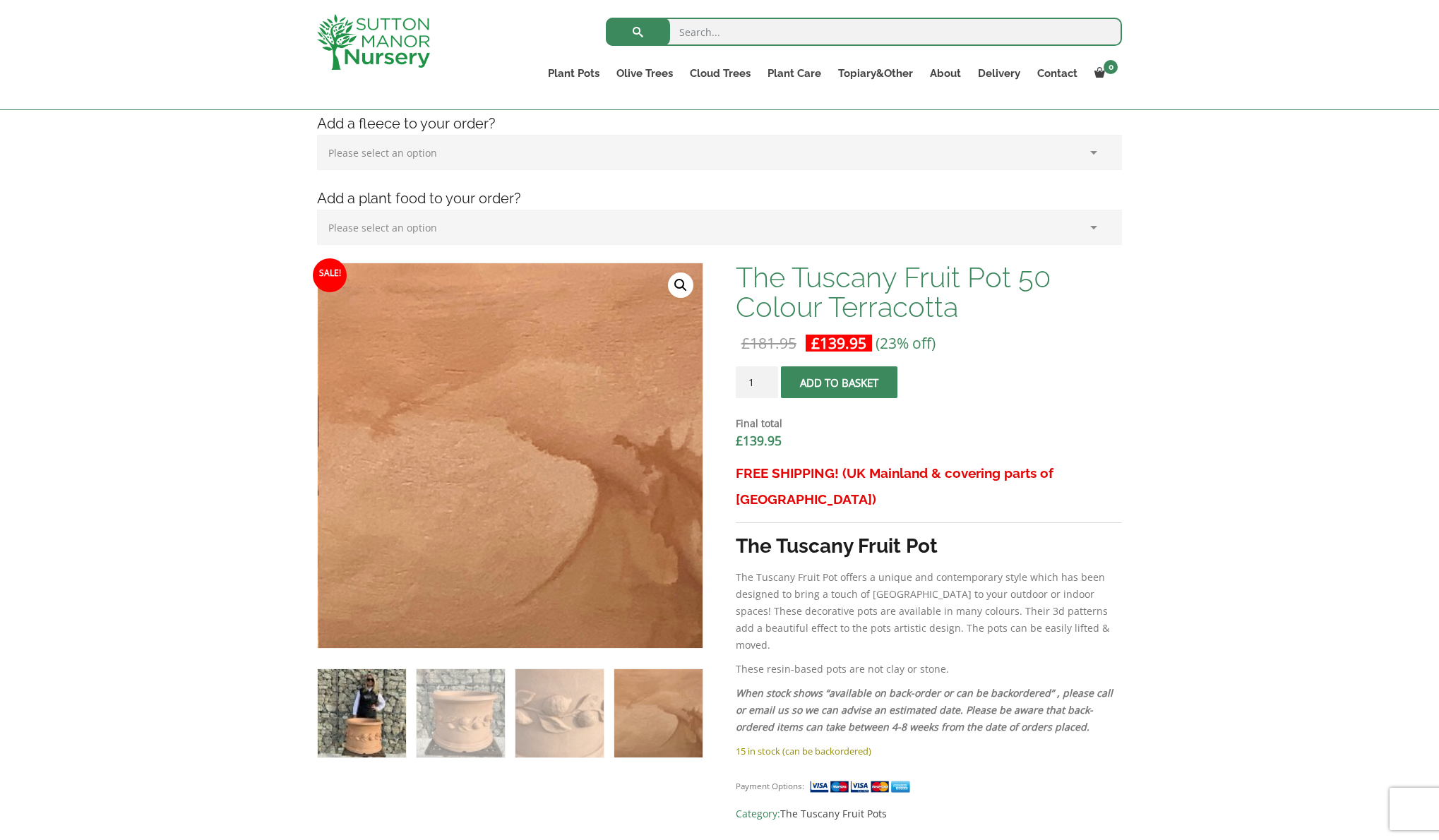
click at [376, 723] on img at bounding box center [362, 713] width 88 height 88
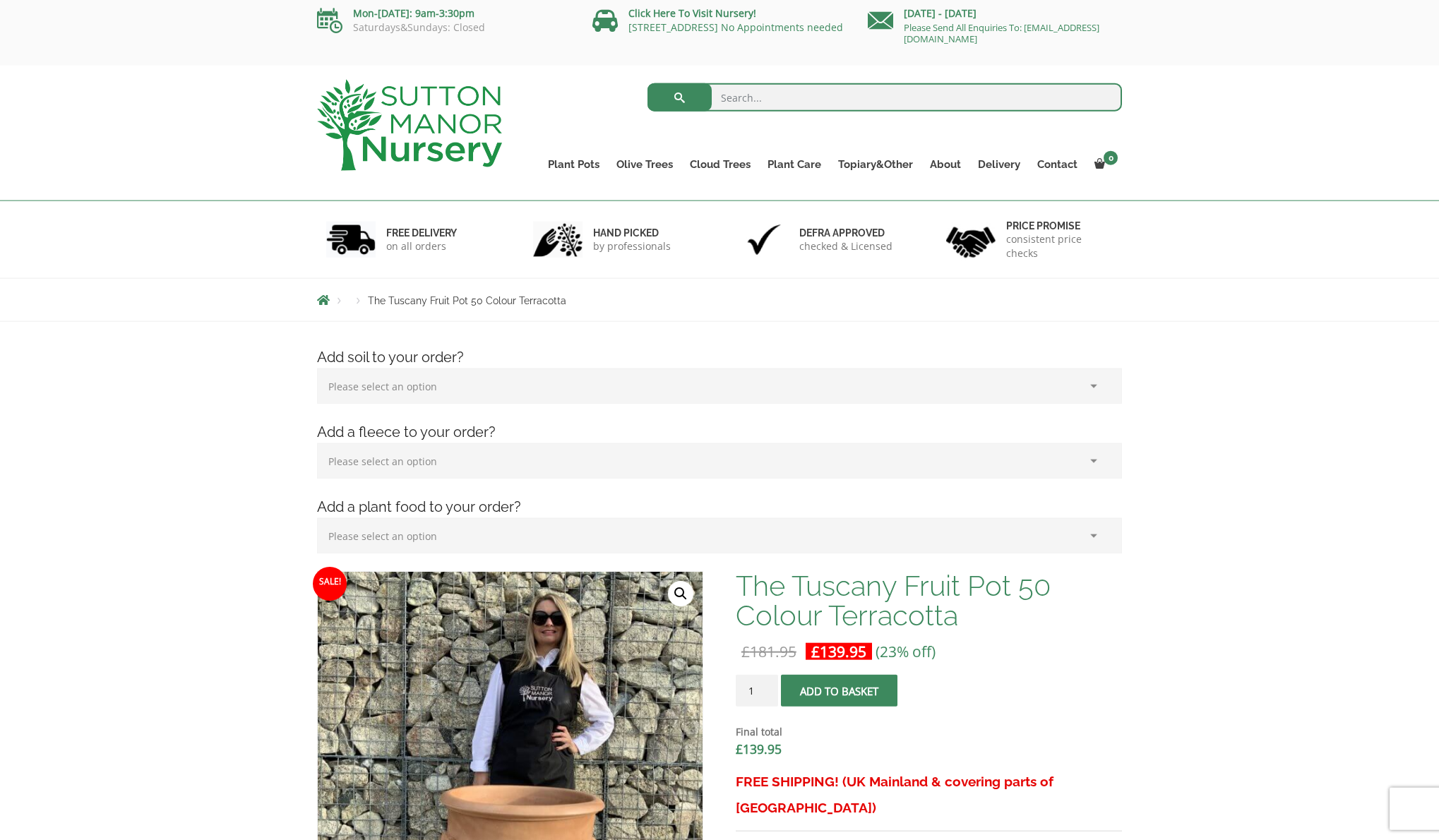
scroll to position [0, 0]
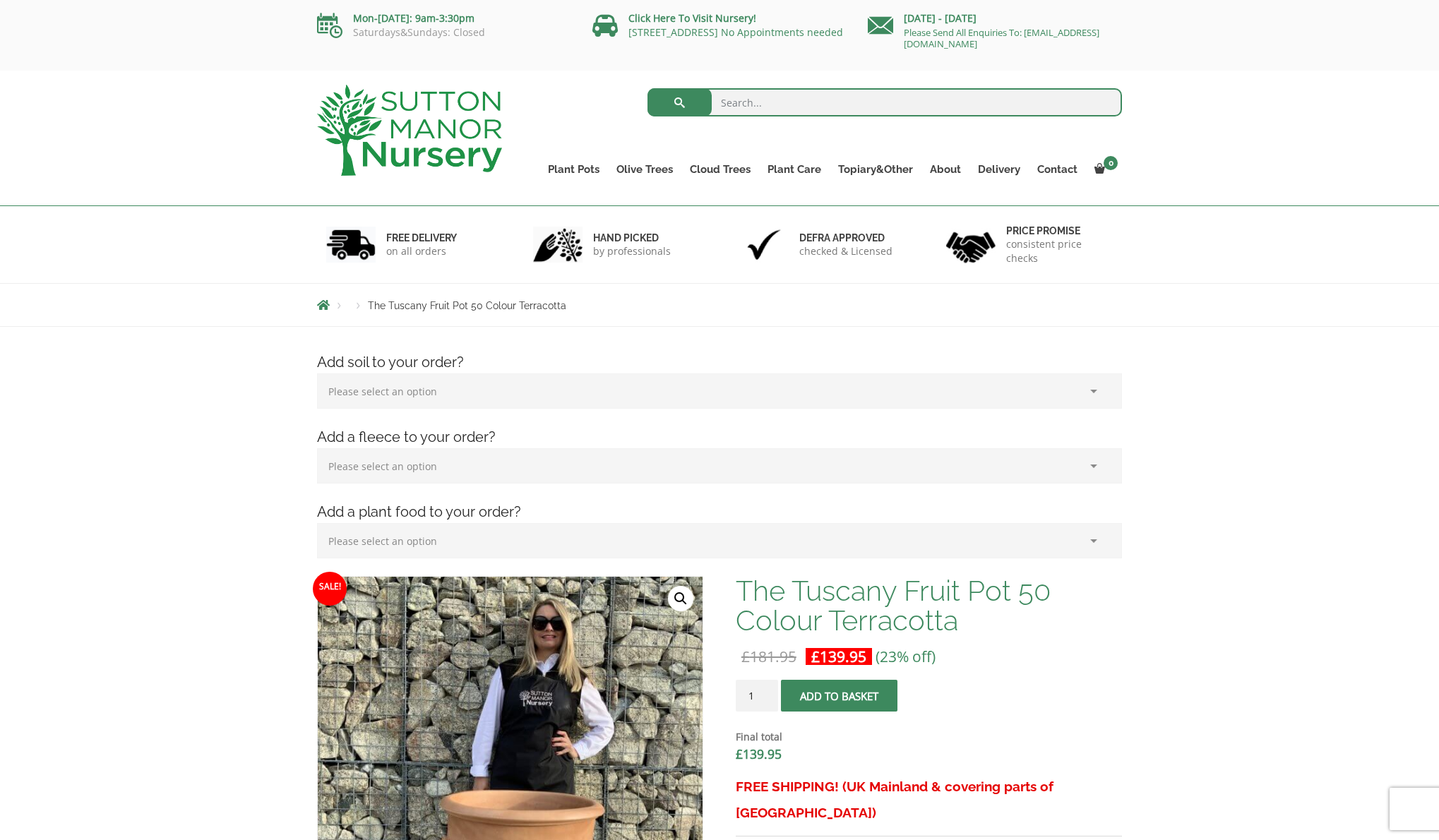
click at [317, 374] on select "Please select an option (x1) 75L Bag (£34.99) (x2) 75L Bag (£69.98) (x3) 75L Ba…" at bounding box center [720, 391] width 805 height 35
click at [317, 448] on select "Please select an option (x1) Horticultural Fleece (£24.95)" at bounding box center [720, 465] width 805 height 35
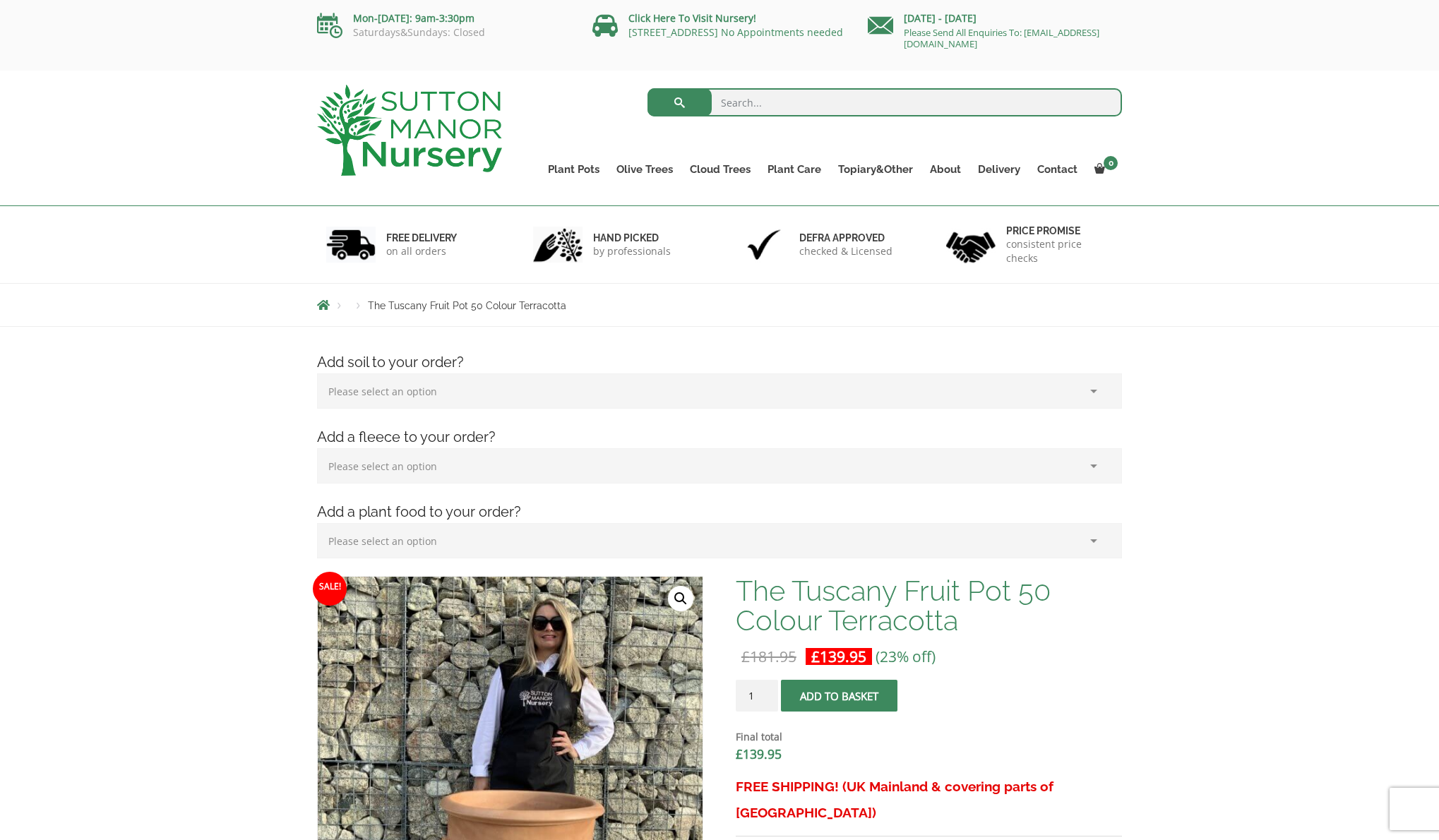
click at [317, 523] on select "Please select an option (x1) Plant Food (£19.99) (x2) Plant Food (£39.98)" at bounding box center [720, 540] width 805 height 35
click at [317, 374] on select "Please select an option (x1) 75L Bag (£34.99) (x2) 75L Bag (£69.98) (x3) 75L Ba…" at bounding box center [720, 391] width 805 height 35
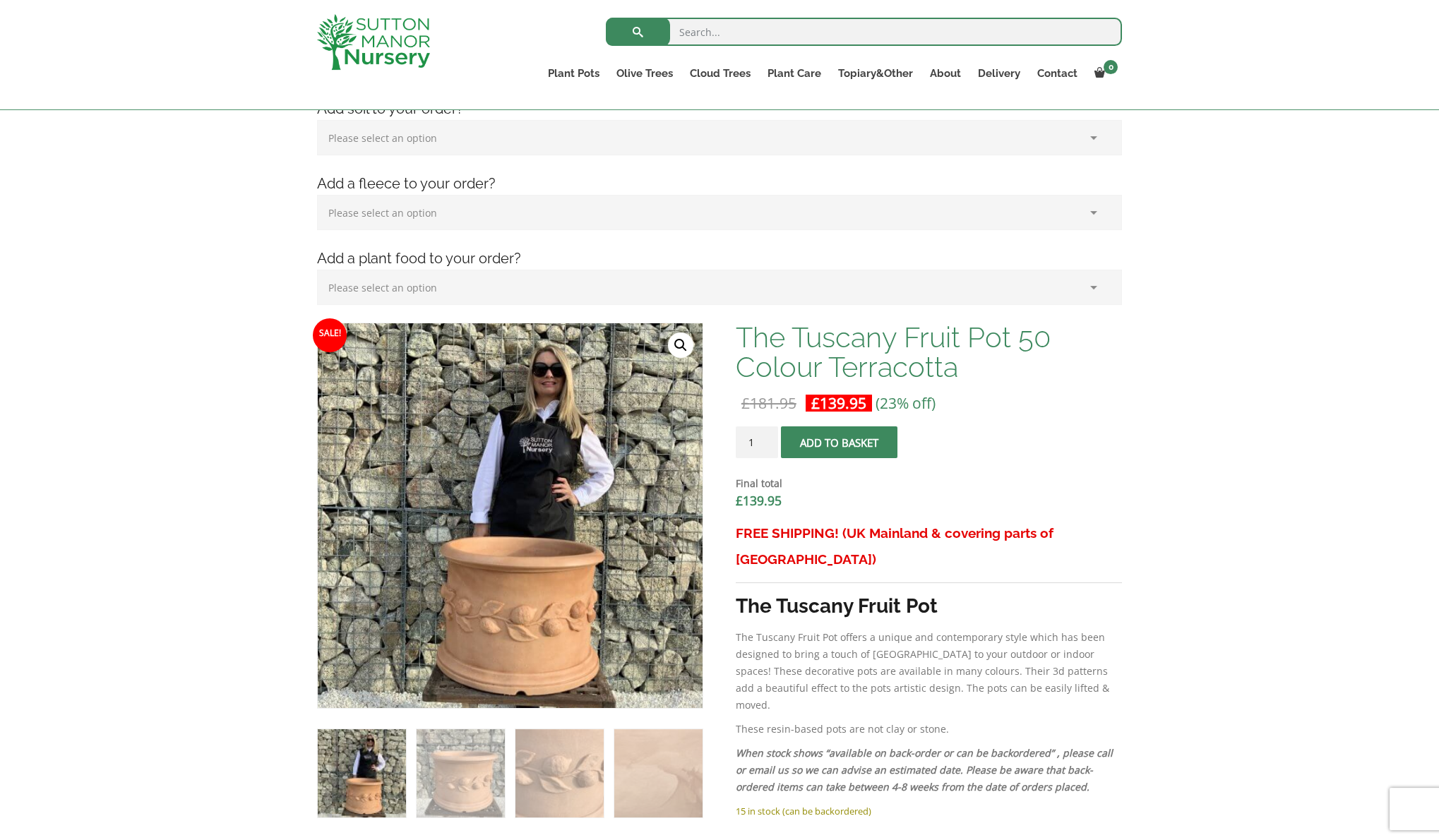
scroll to position [288, 0]
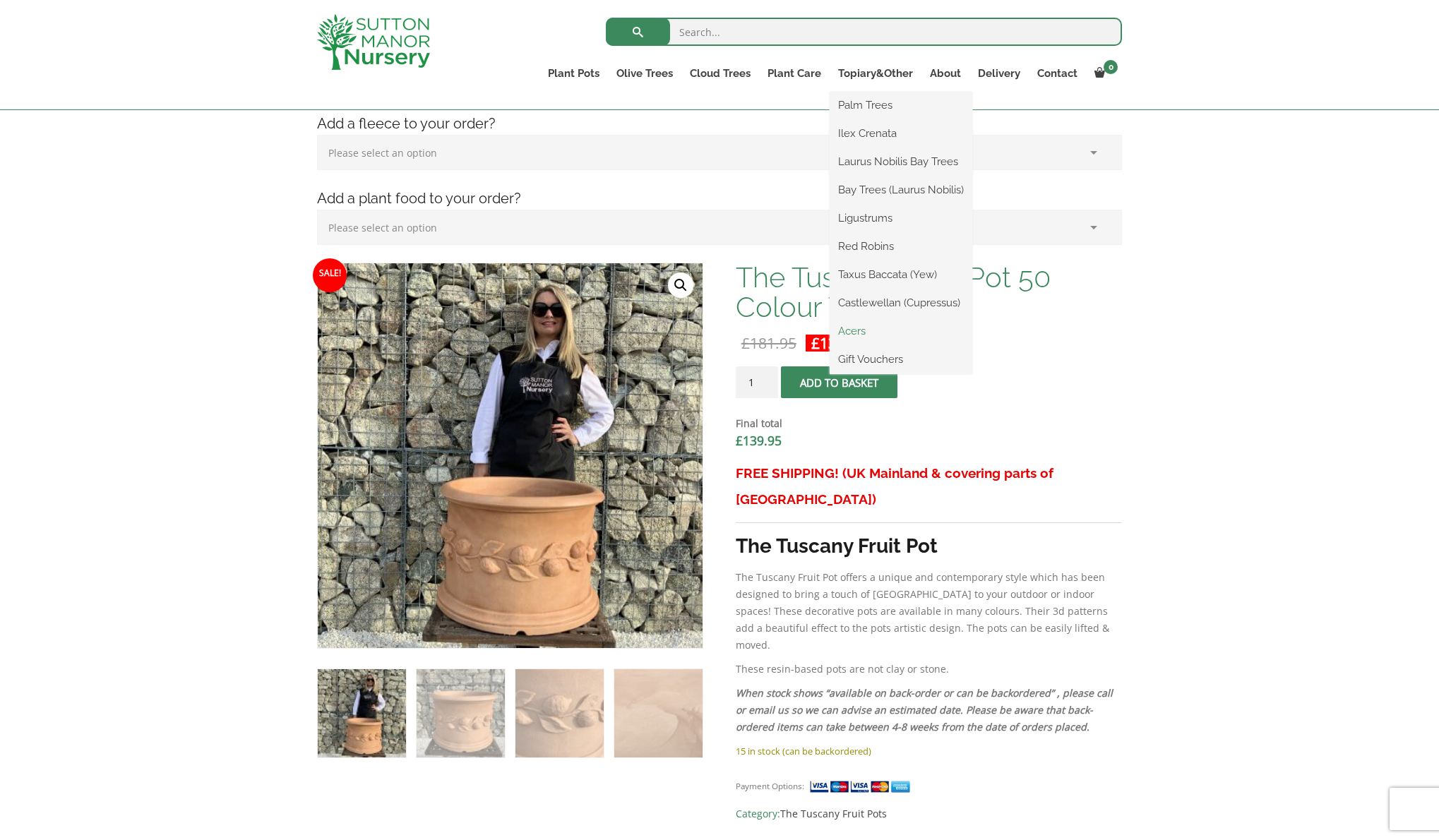
click at [854, 330] on link "Acers" at bounding box center [901, 331] width 142 height 21
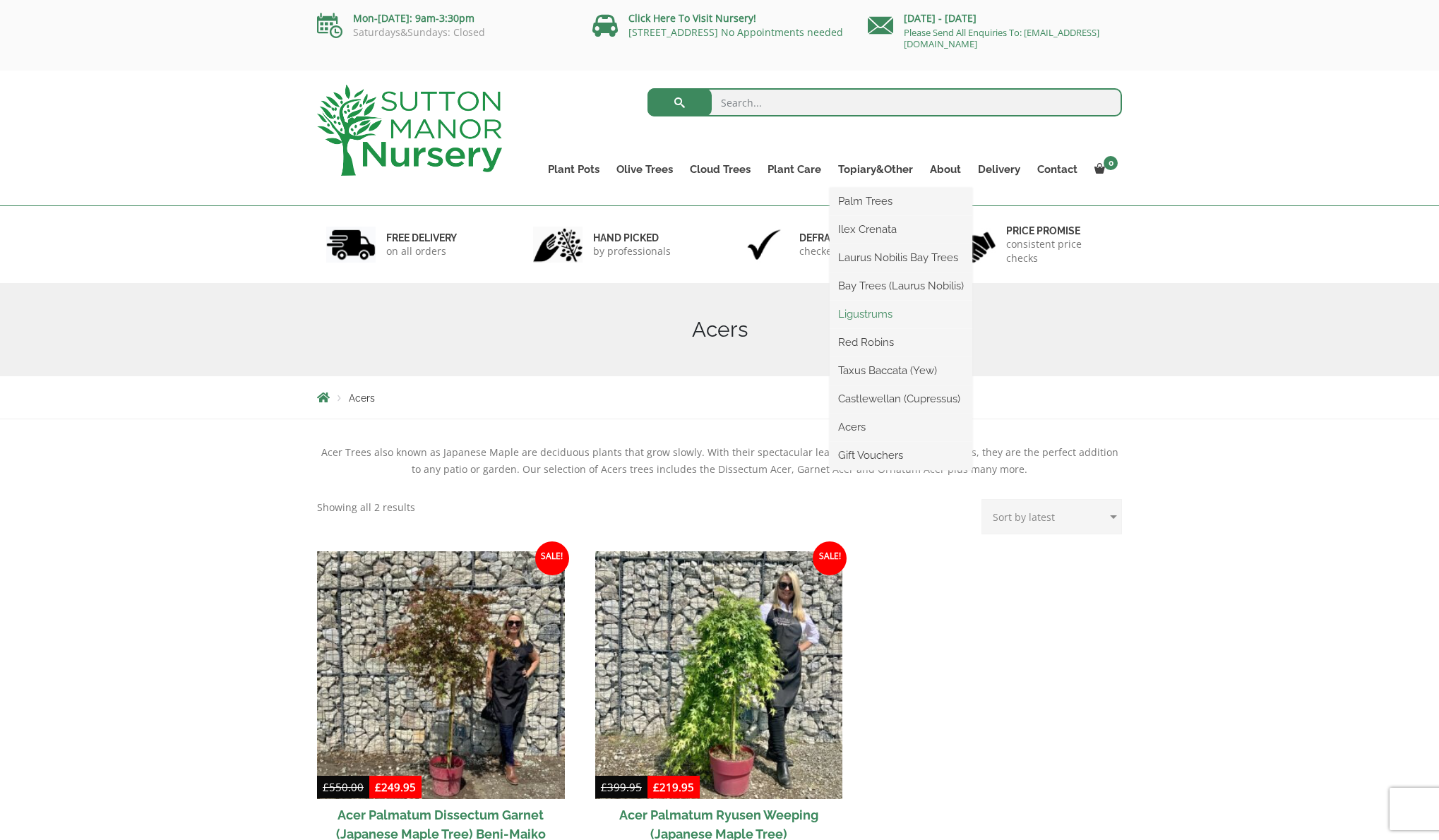
click at [873, 310] on link "Ligustrums" at bounding box center [901, 314] width 142 height 21
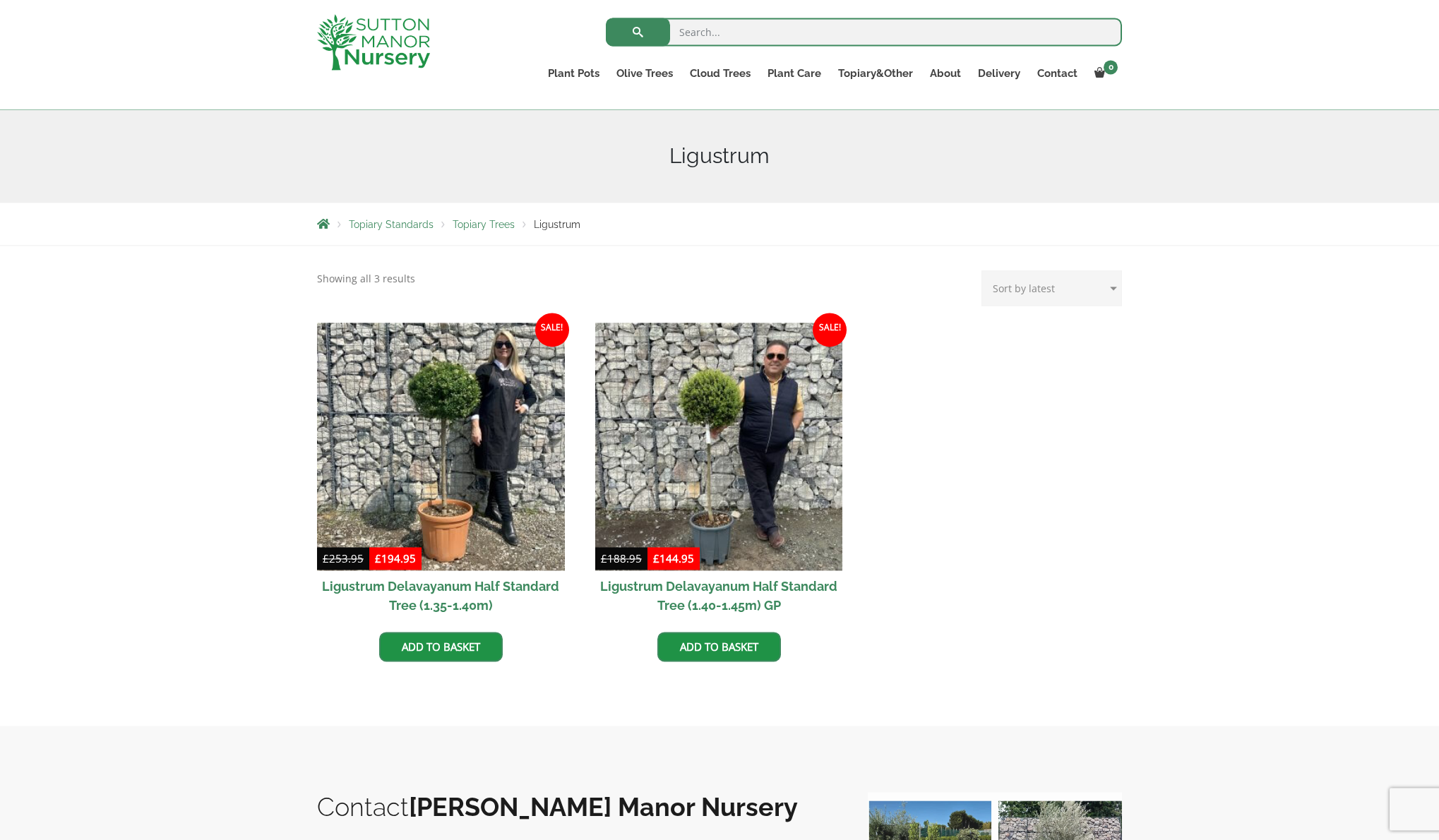
scroll to position [144, 0]
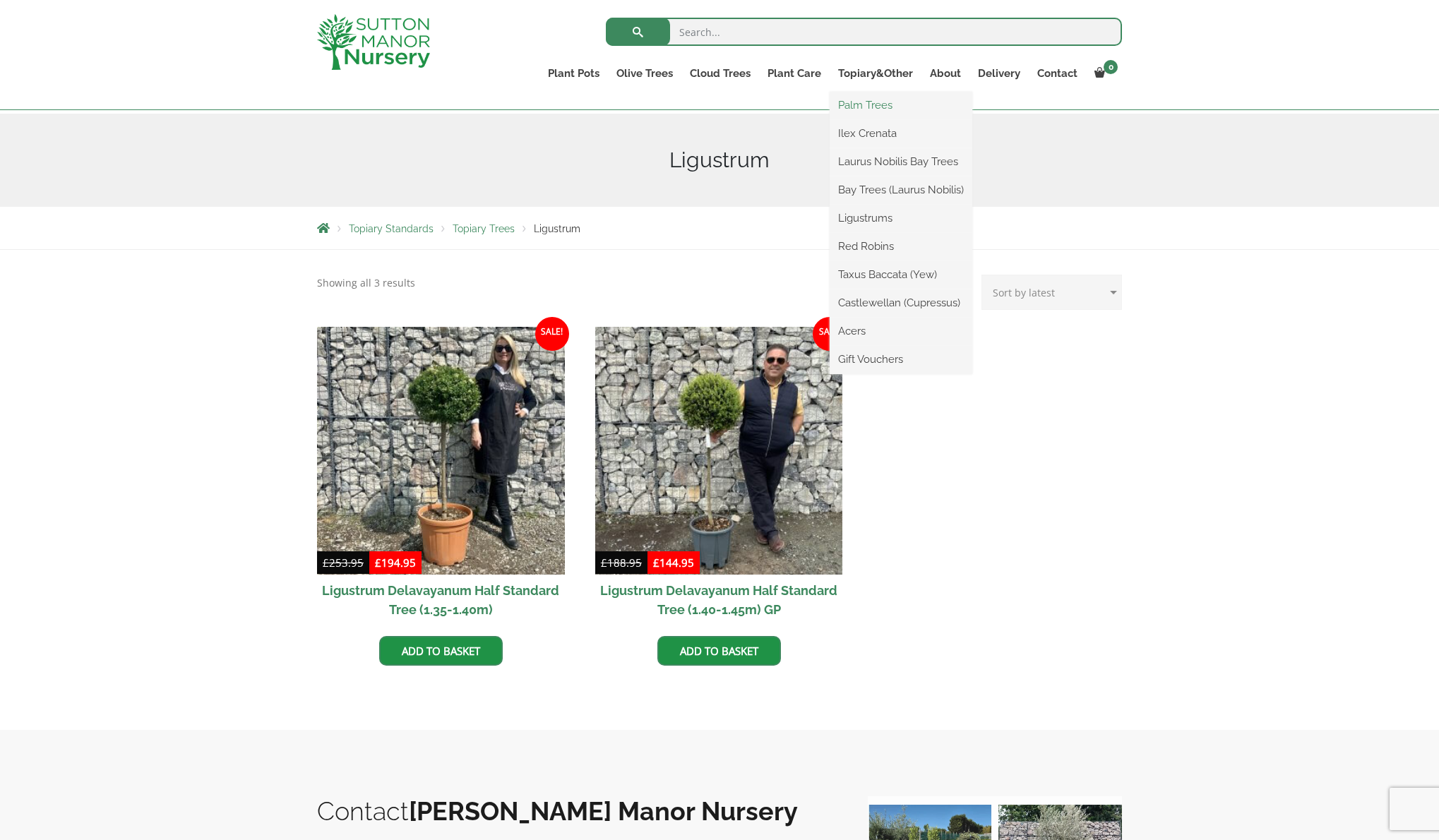
click at [874, 98] on link "Palm Trees" at bounding box center [901, 105] width 142 height 21
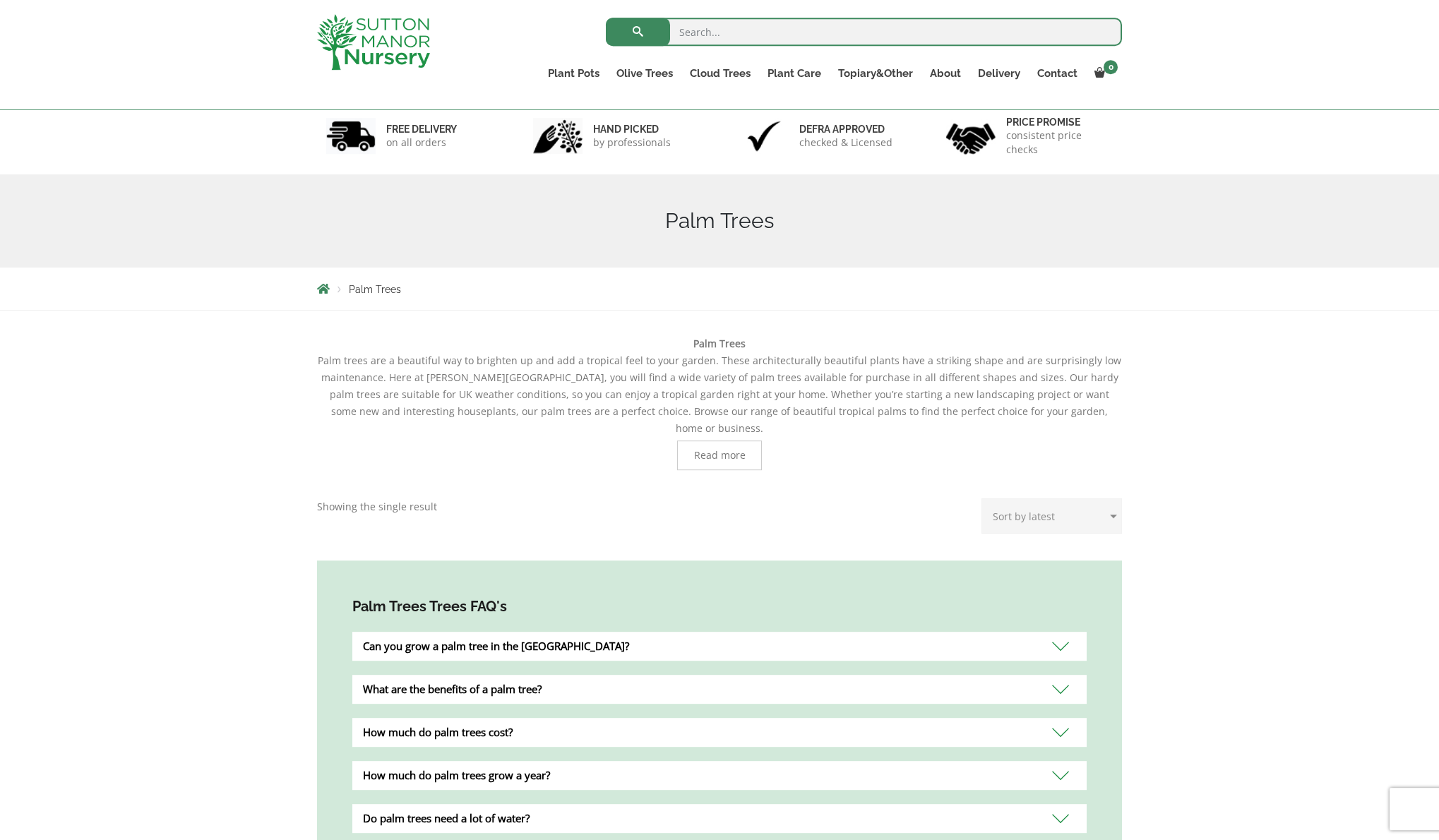
scroll to position [72, 0]
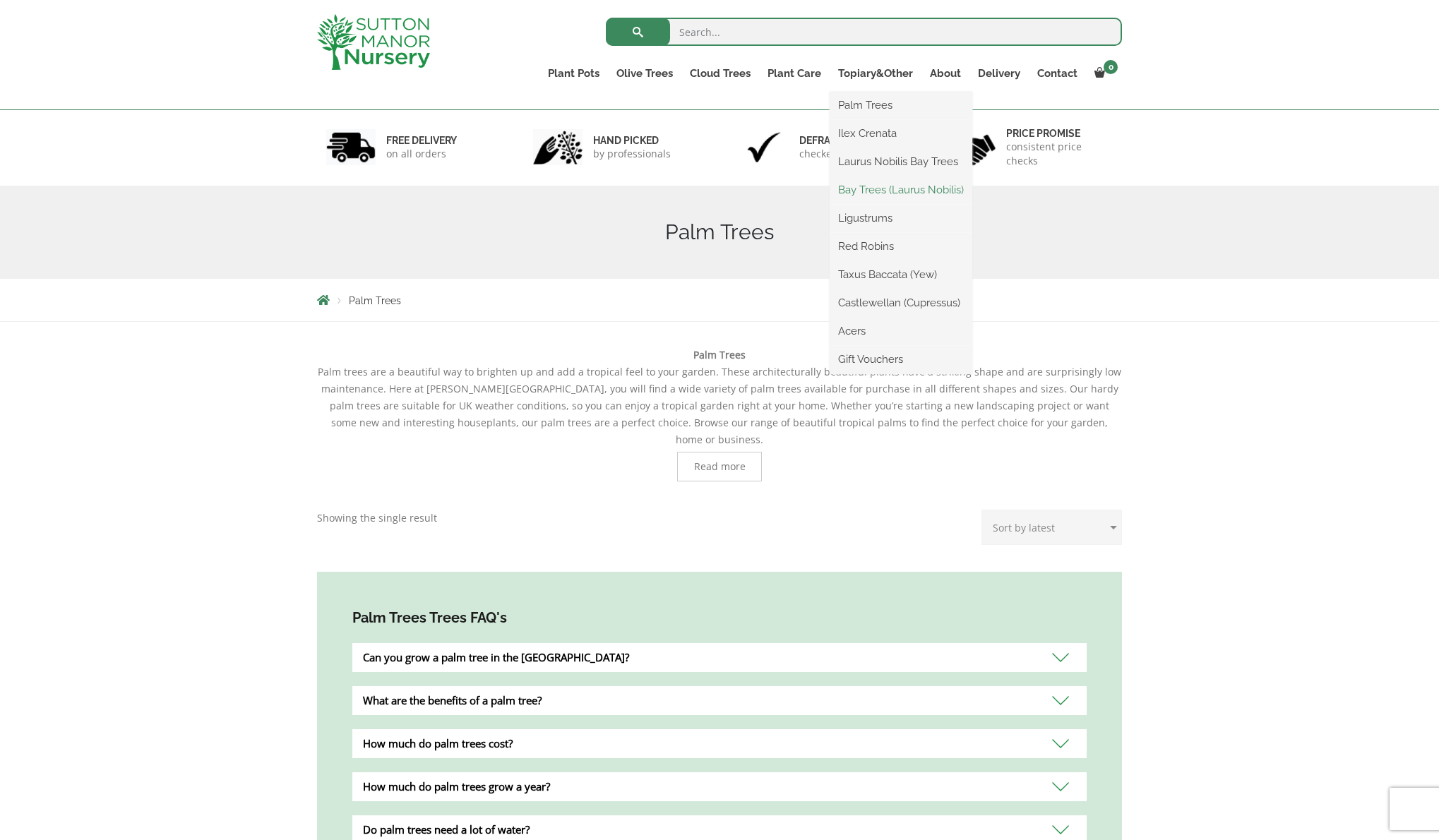
click at [882, 186] on link "Bay Trees (Laurus Nobilis)" at bounding box center [901, 189] width 142 height 21
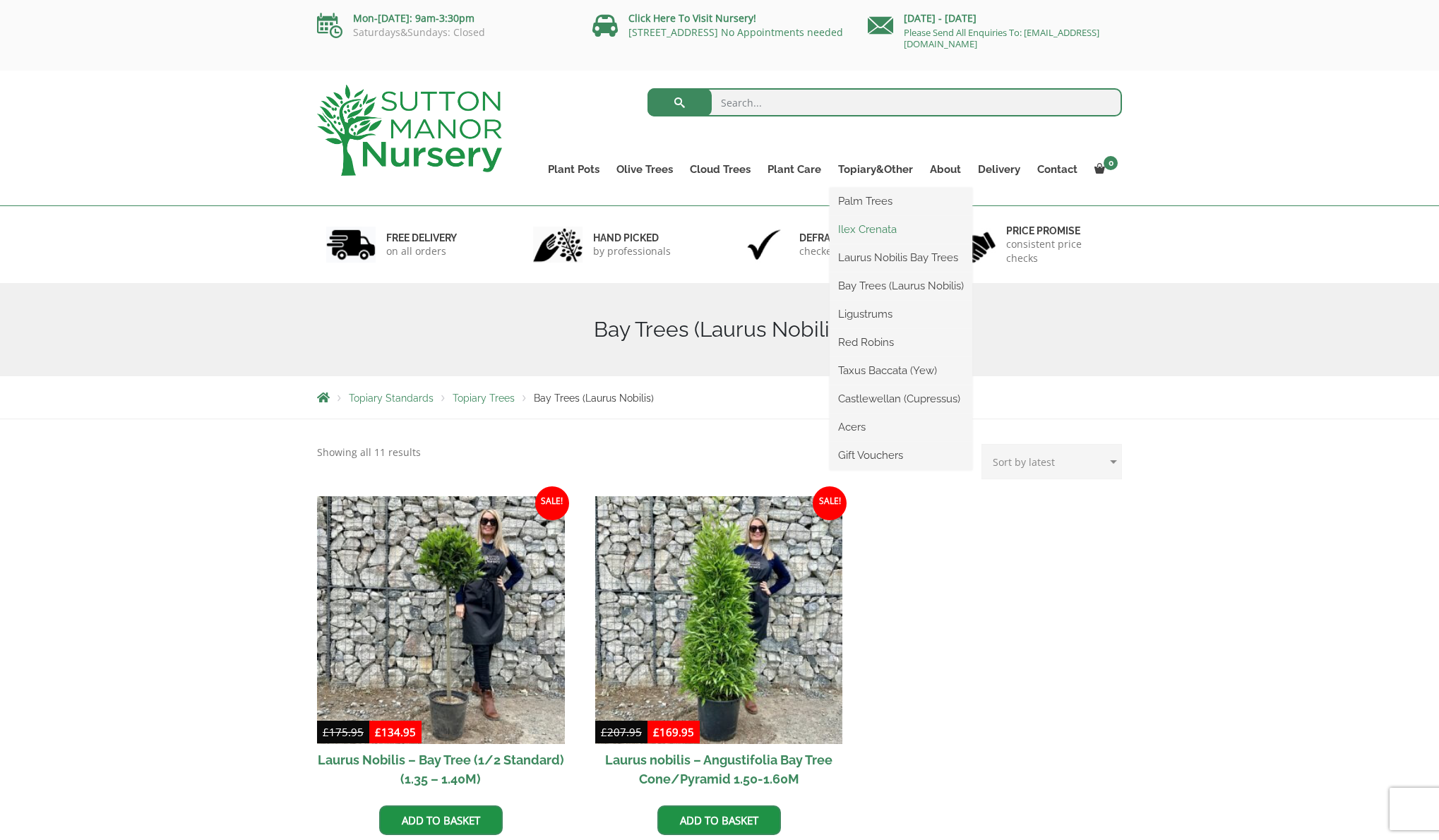
click at [861, 229] on link "Ilex Crenata" at bounding box center [901, 229] width 142 height 21
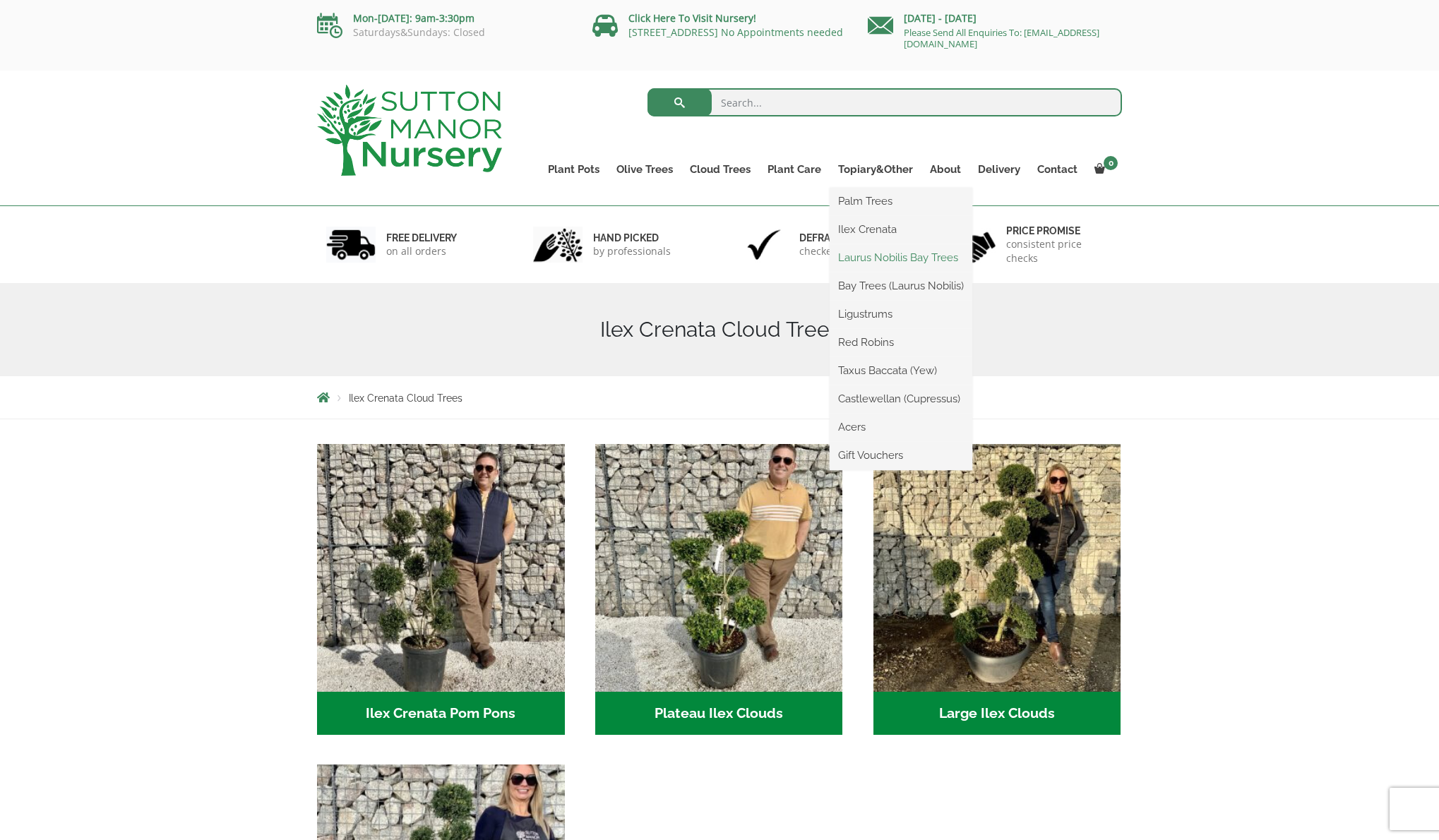
click at [869, 257] on link "Laurus Nobilis Bay Trees" at bounding box center [901, 257] width 142 height 21
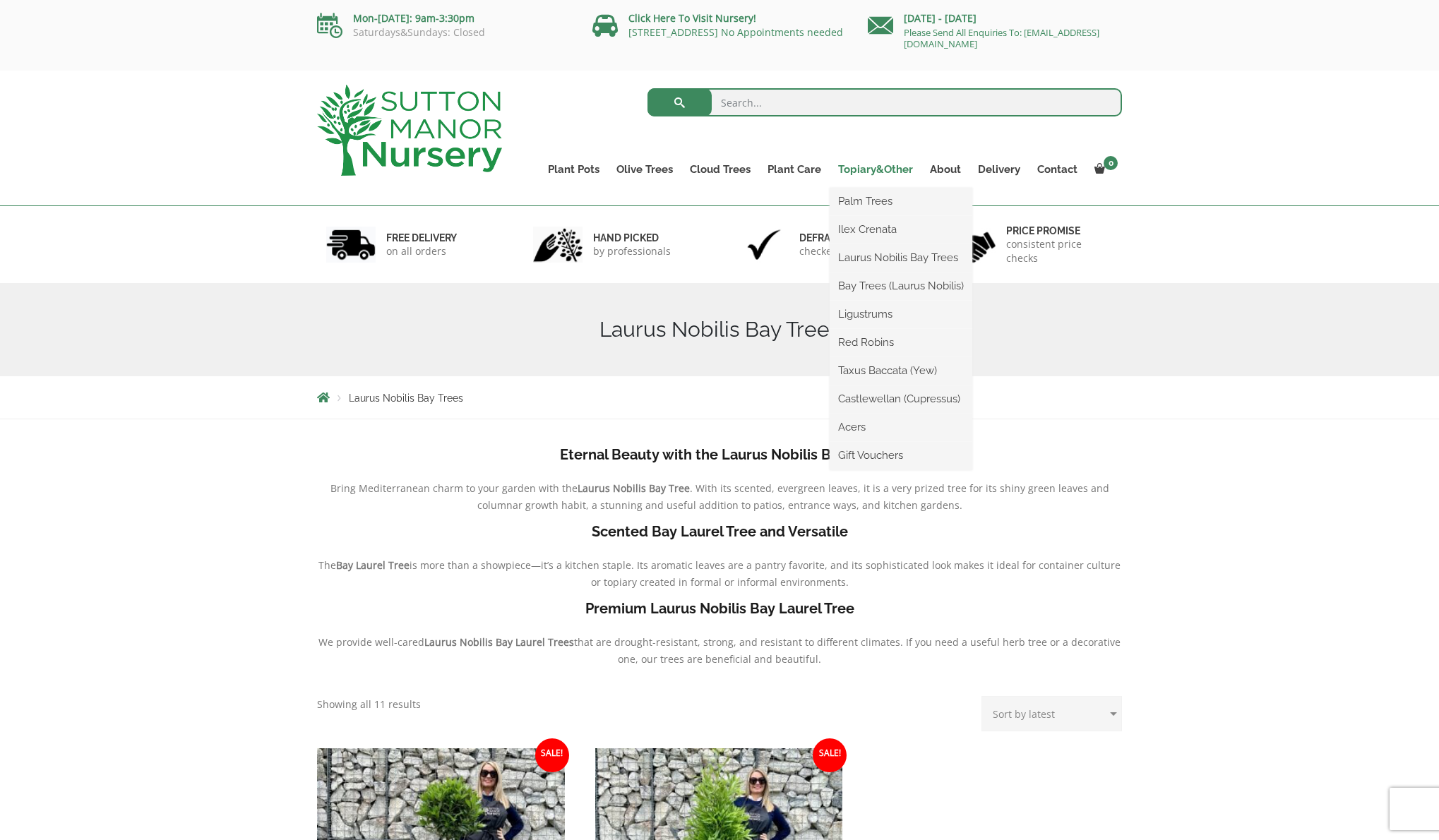
click at [869, 170] on link "Topiary&Other" at bounding box center [876, 169] width 92 height 20
click at [864, 317] on link "Ligustrums" at bounding box center [901, 314] width 142 height 21
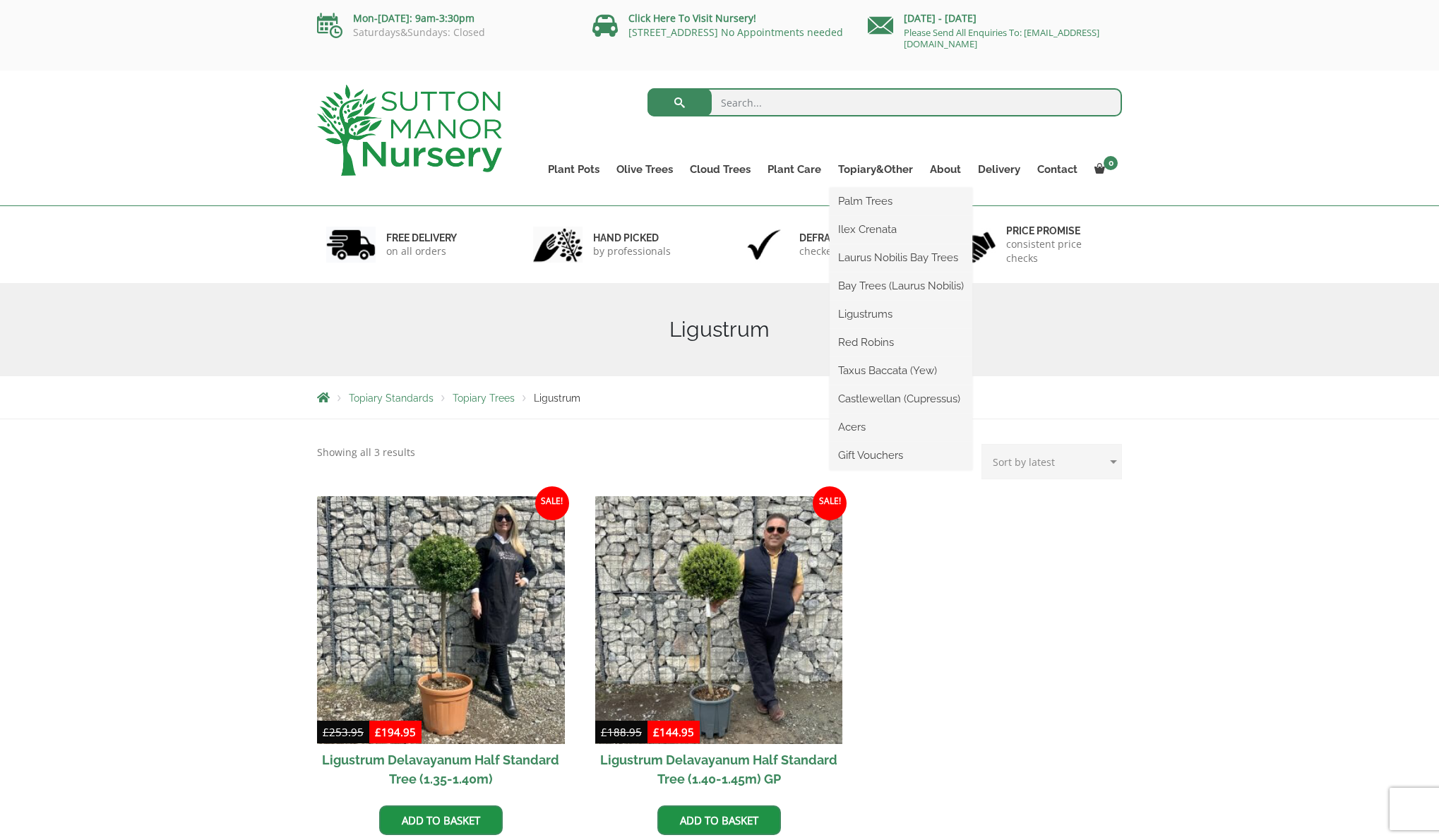
click at [875, 188] on ul "Palm Trees Ilex Crenata Laurus Nobilis Bay Trees Bay Trees (Laurus Nobilis) Lig…" at bounding box center [901, 328] width 142 height 282
click at [862, 343] on link "Red Robins" at bounding box center [901, 342] width 142 height 21
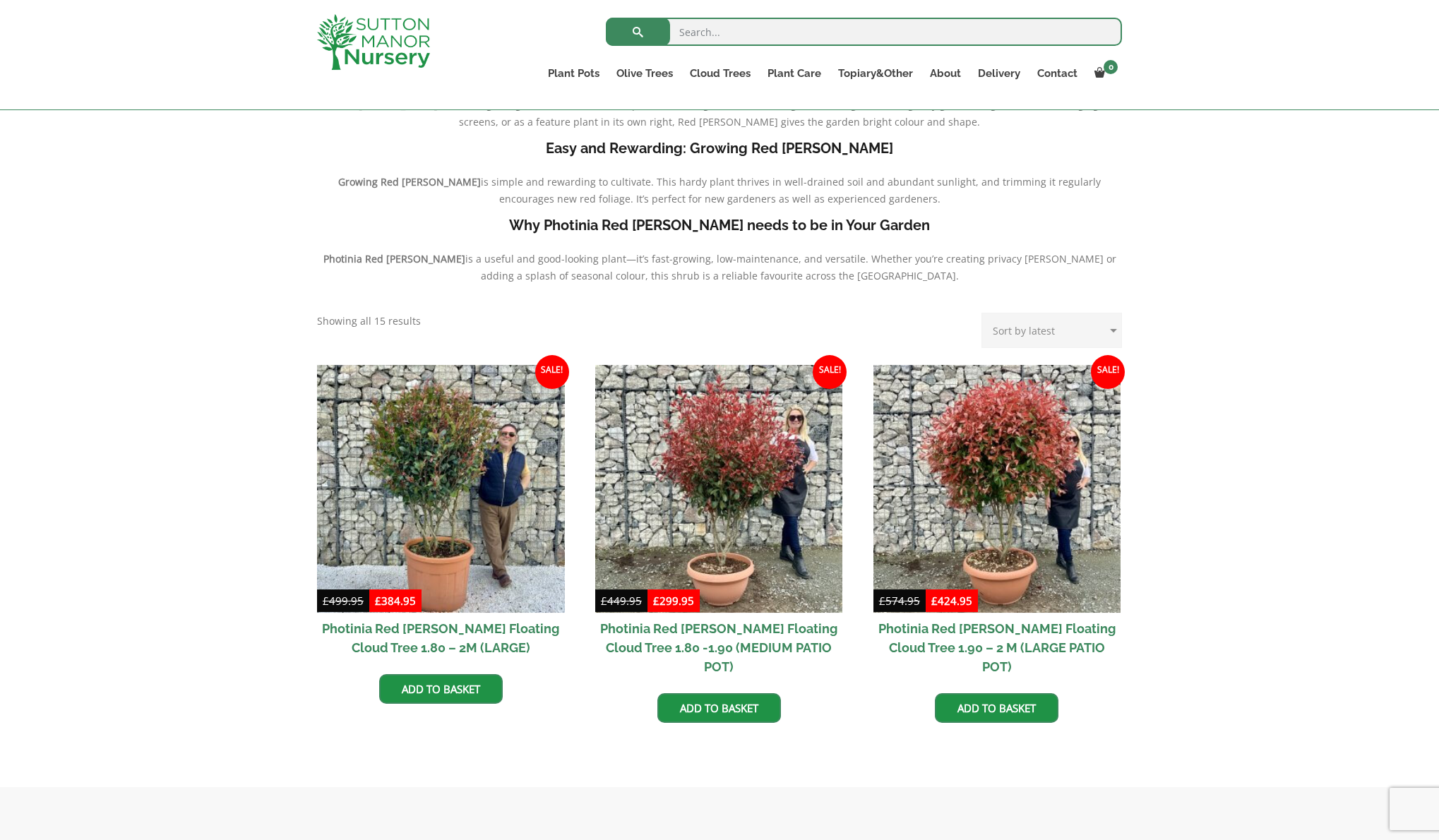
scroll to position [360, 0]
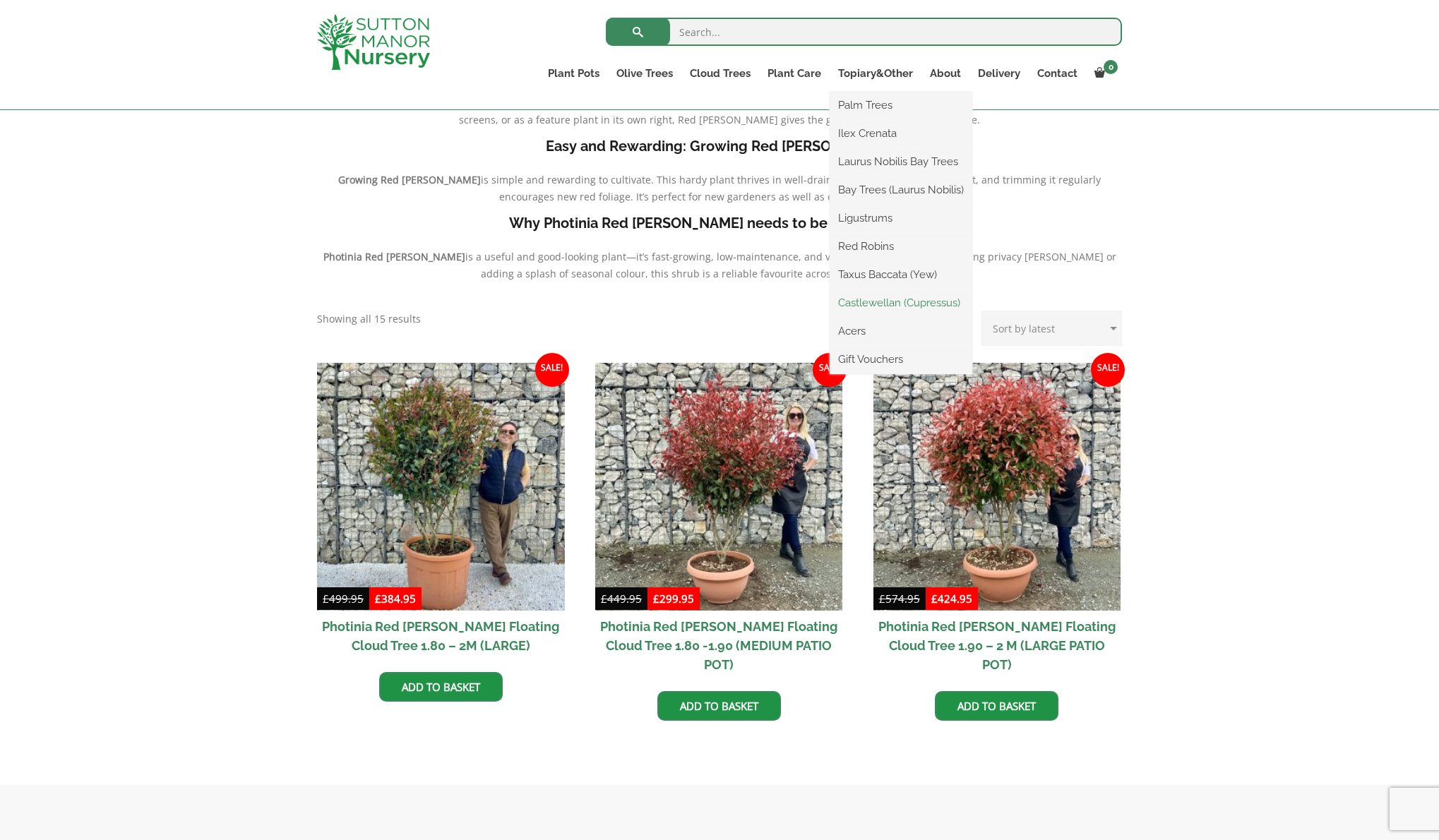
click at [866, 303] on link "Castlewellan (Cupressus)" at bounding box center [901, 303] width 142 height 21
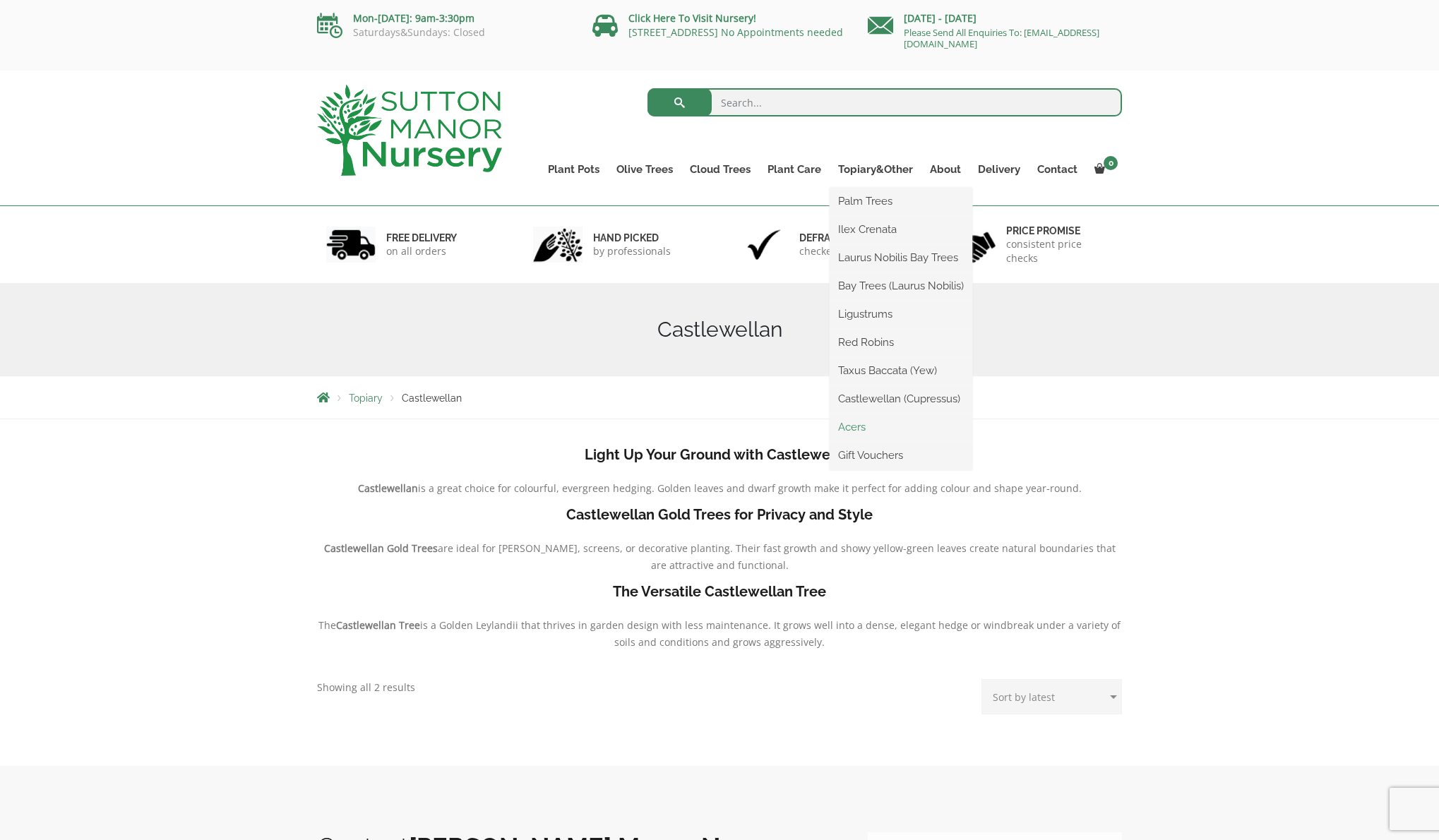
click at [853, 426] on link "Acers" at bounding box center [901, 427] width 142 height 21
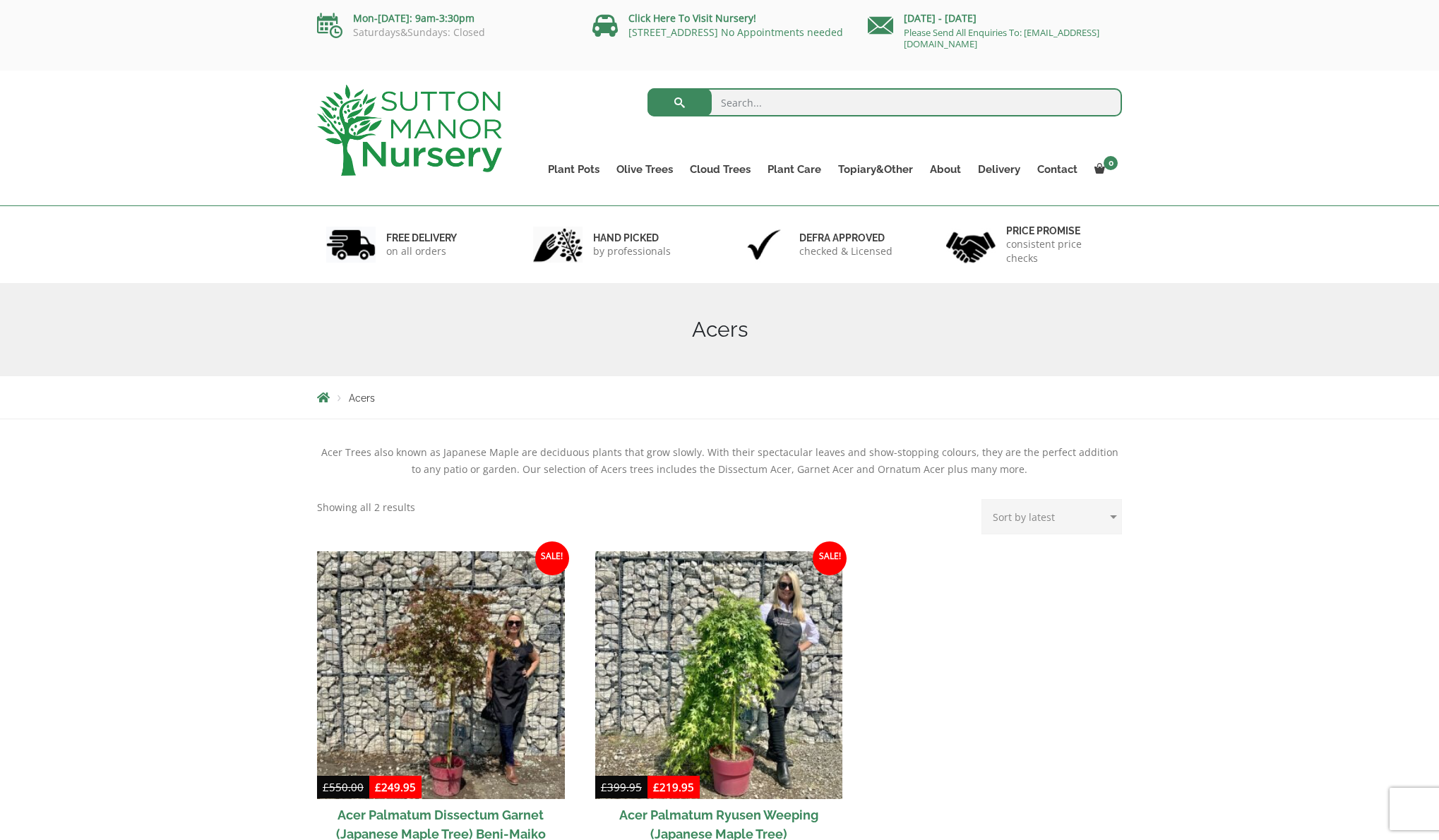
click at [224, 503] on div "Acer Trees also known as Japanese Maple are deciduous plants that grow slowly. …" at bounding box center [720, 783] width 1439 height 727
